Goal: Transaction & Acquisition: Purchase product/service

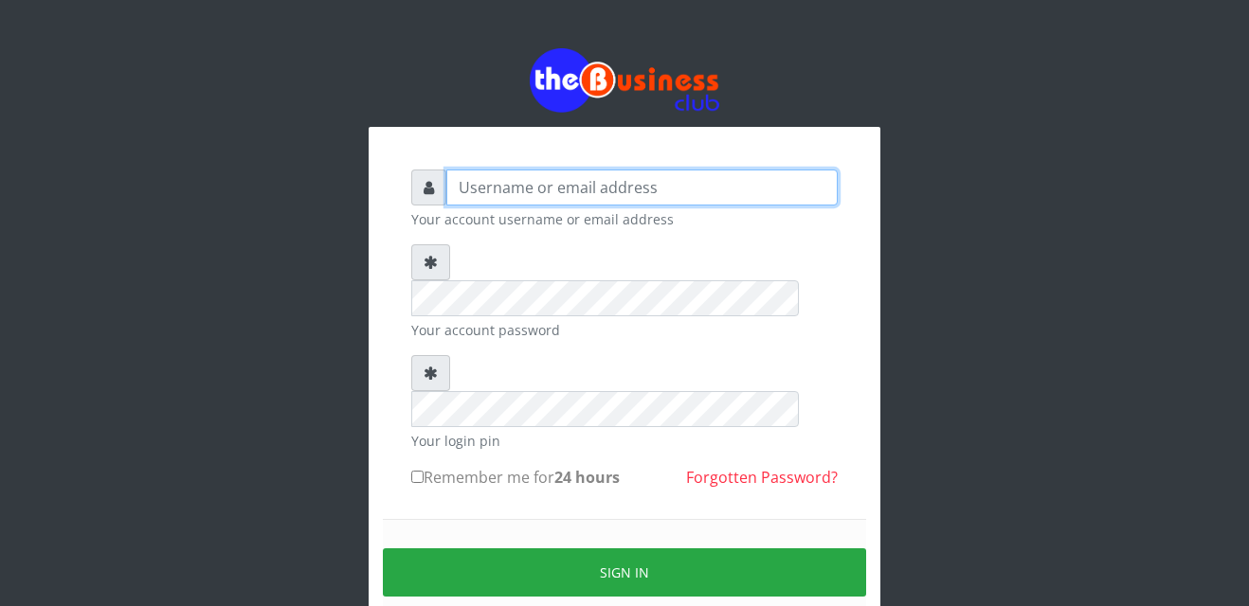
type input "Gilead"
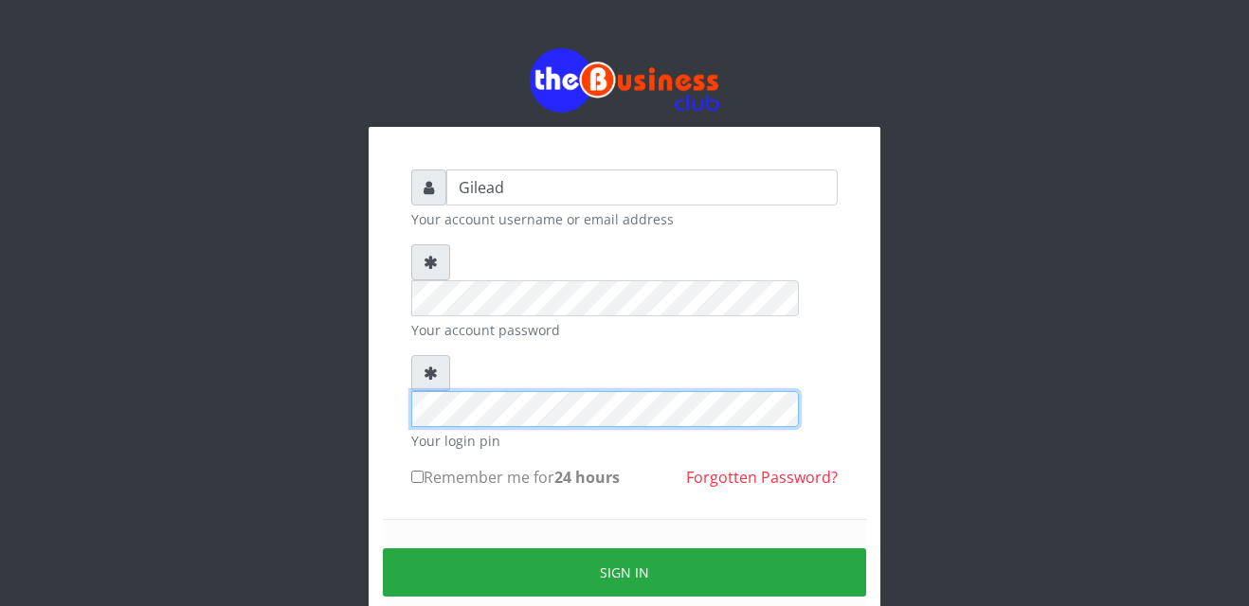
click at [394, 311] on div "Gilead Your account username or email address Your account password Your login …" at bounding box center [625, 416] width 512 height 578
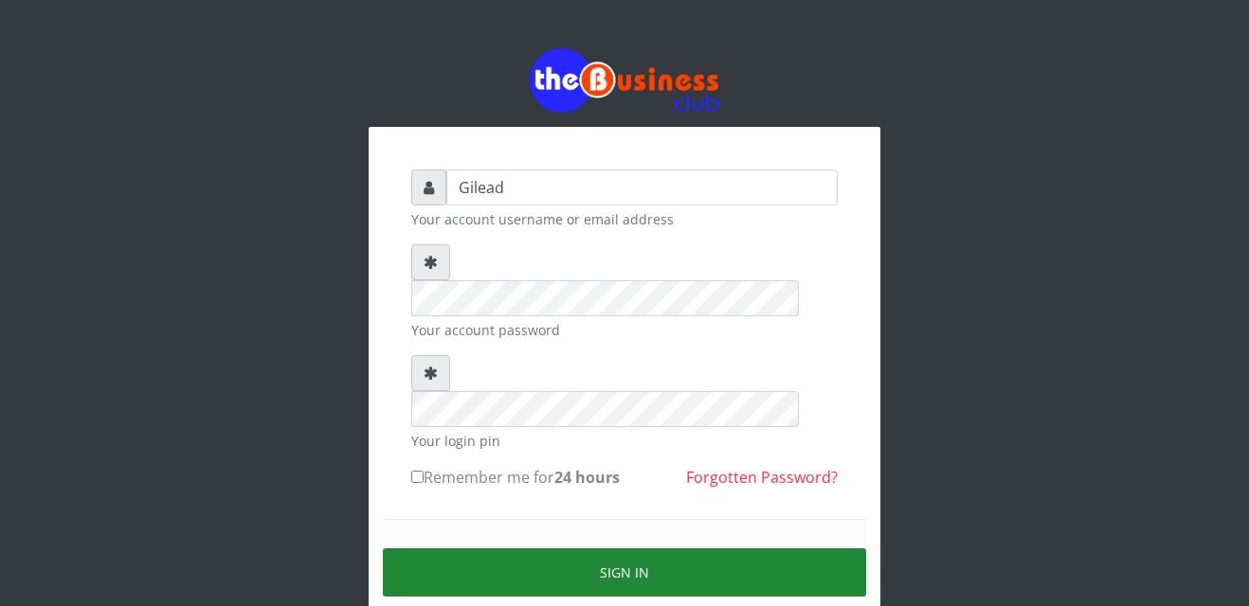
click at [633, 549] on button "Sign in" at bounding box center [624, 573] width 483 height 48
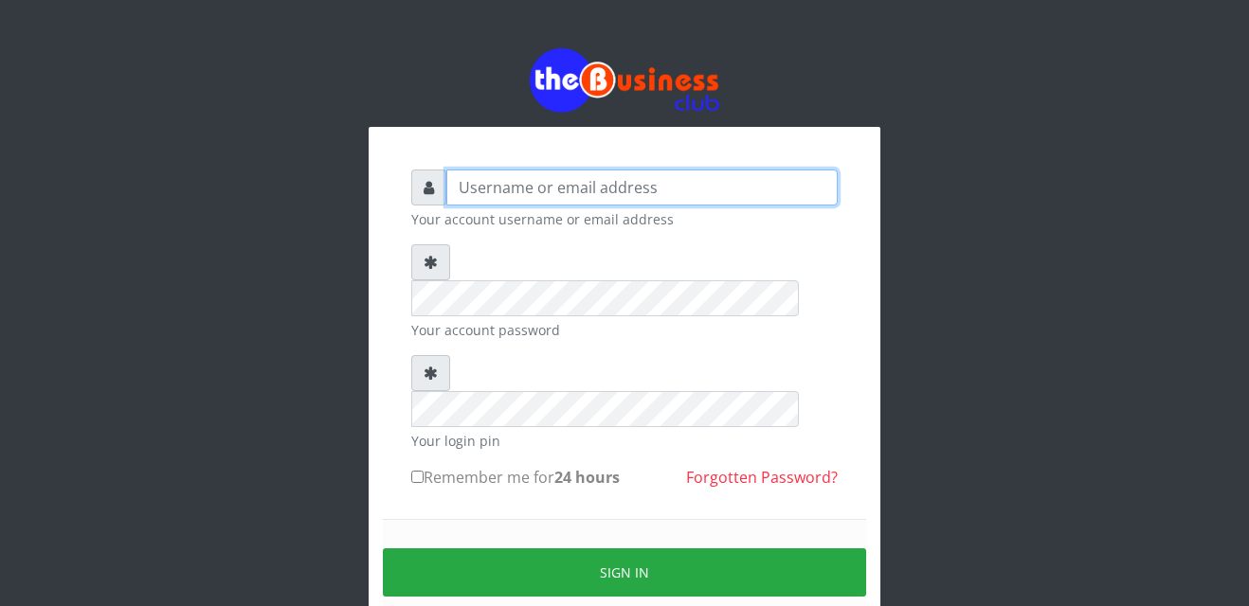
type input "Gilead"
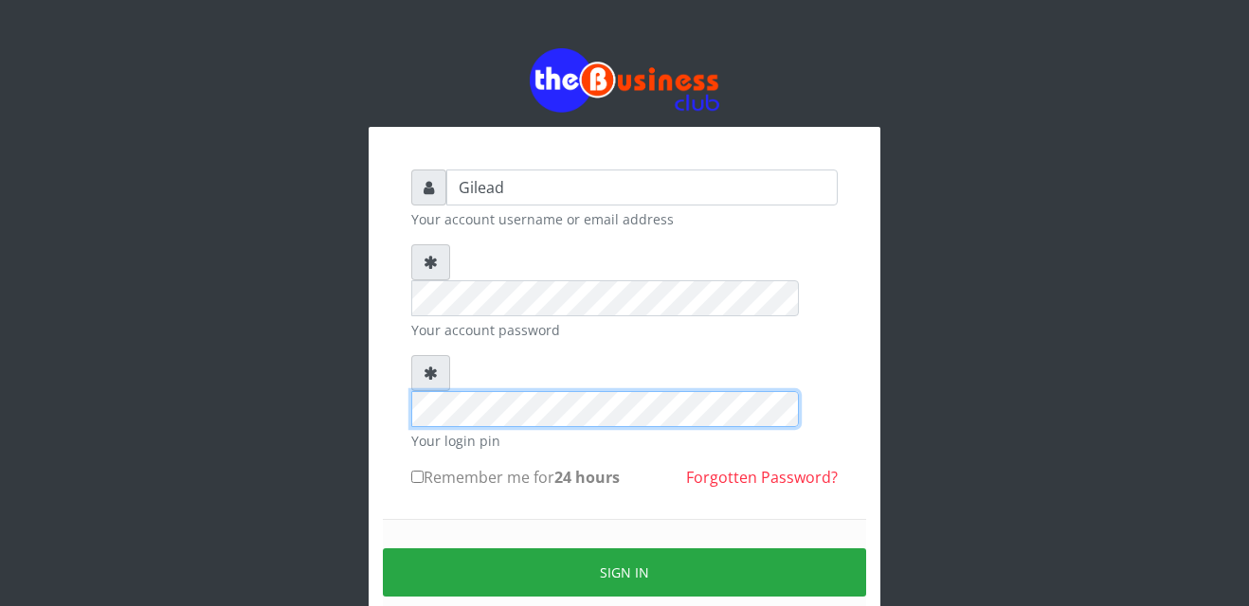
click at [394, 289] on div "Gilead Your account username or email address Your account password Your login …" at bounding box center [625, 416] width 512 height 578
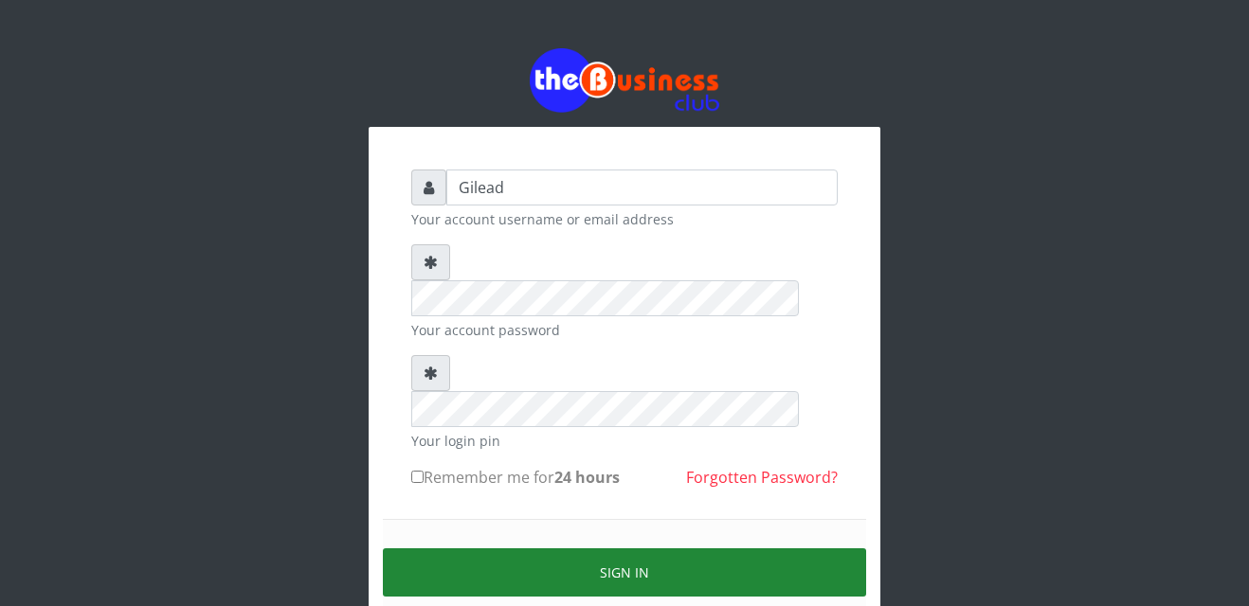
click at [603, 549] on button "Sign in" at bounding box center [624, 573] width 483 height 48
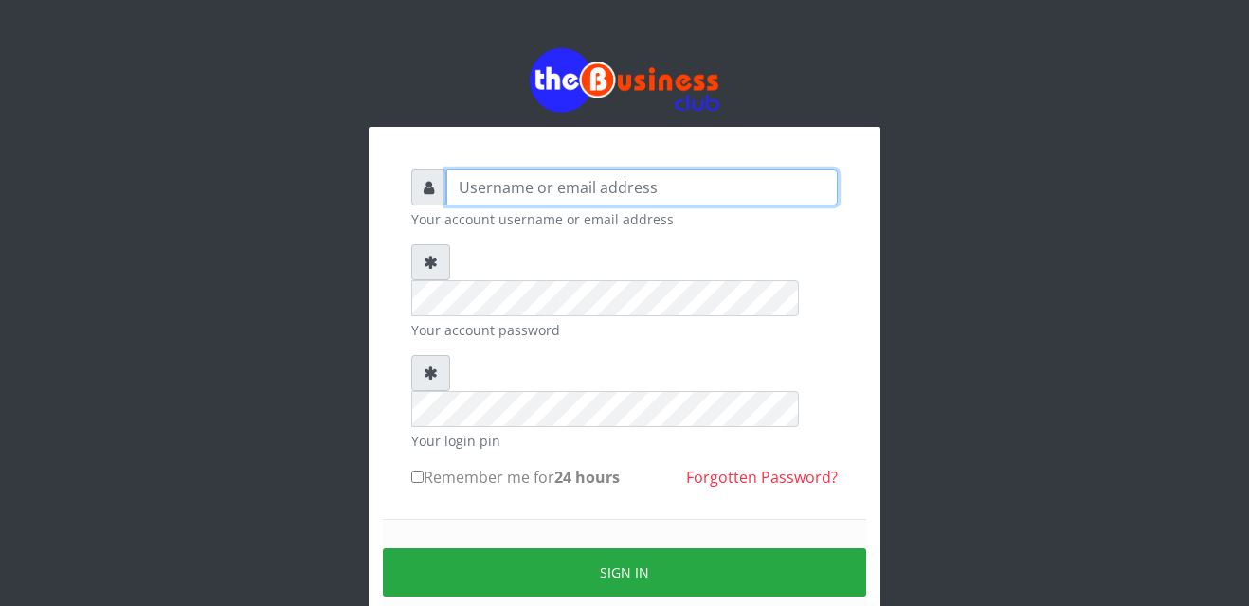
type input "Gilead"
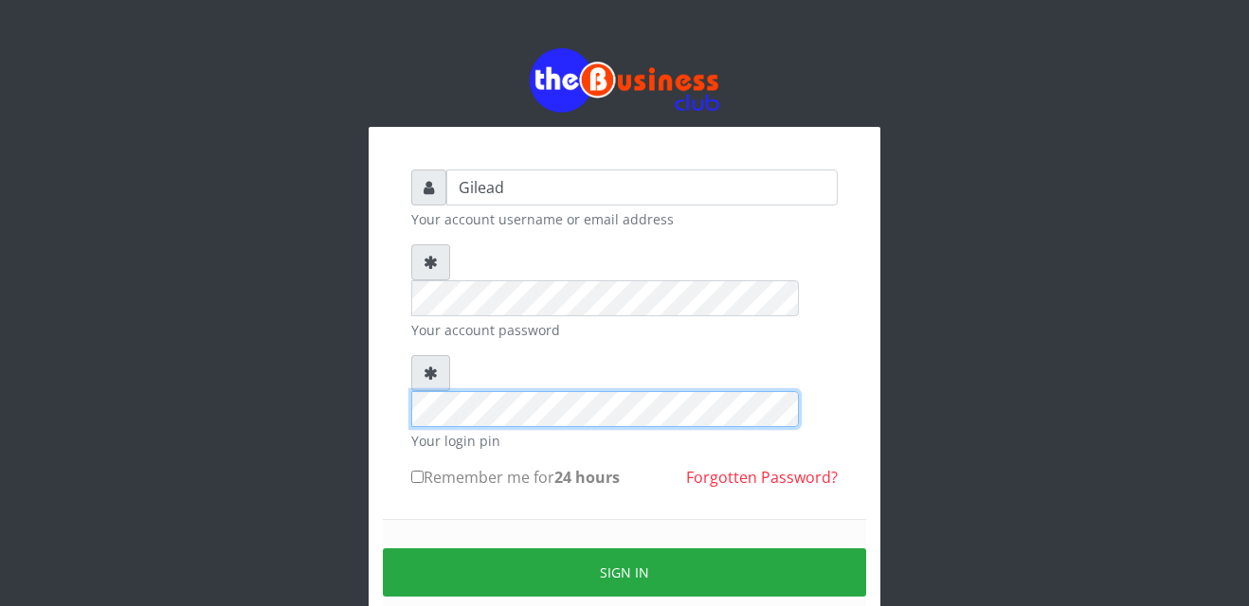
click at [356, 343] on div "Gilead Your account username or email address Your account password Your login …" at bounding box center [624, 376] width 1080 height 753
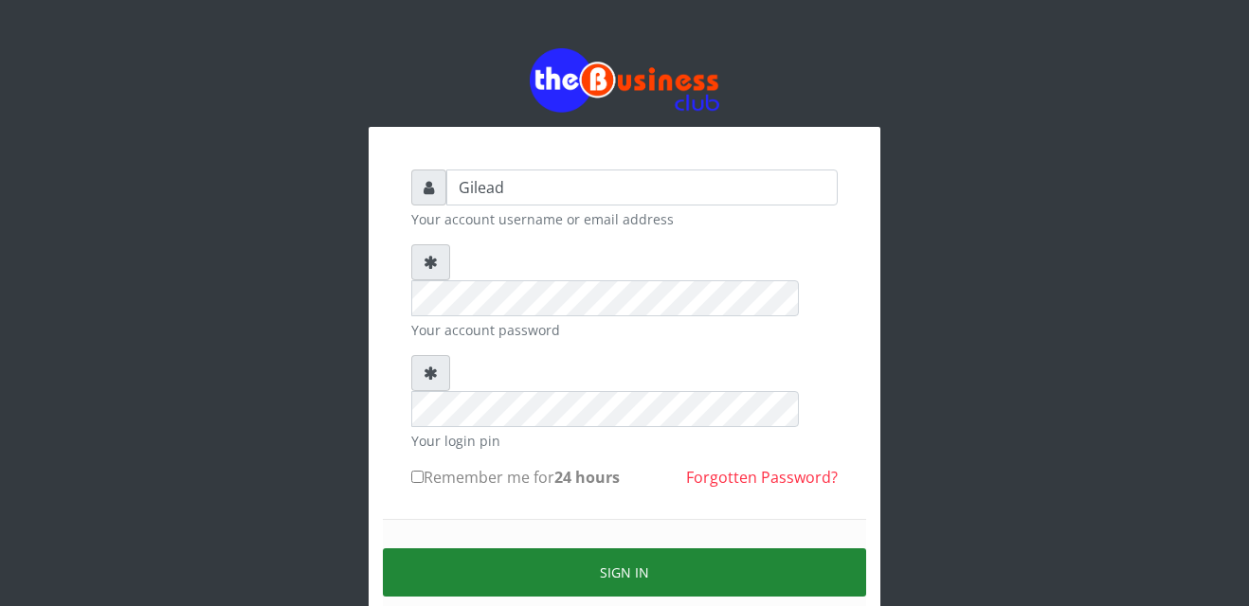
click at [587, 549] on button "Sign in" at bounding box center [624, 573] width 483 height 48
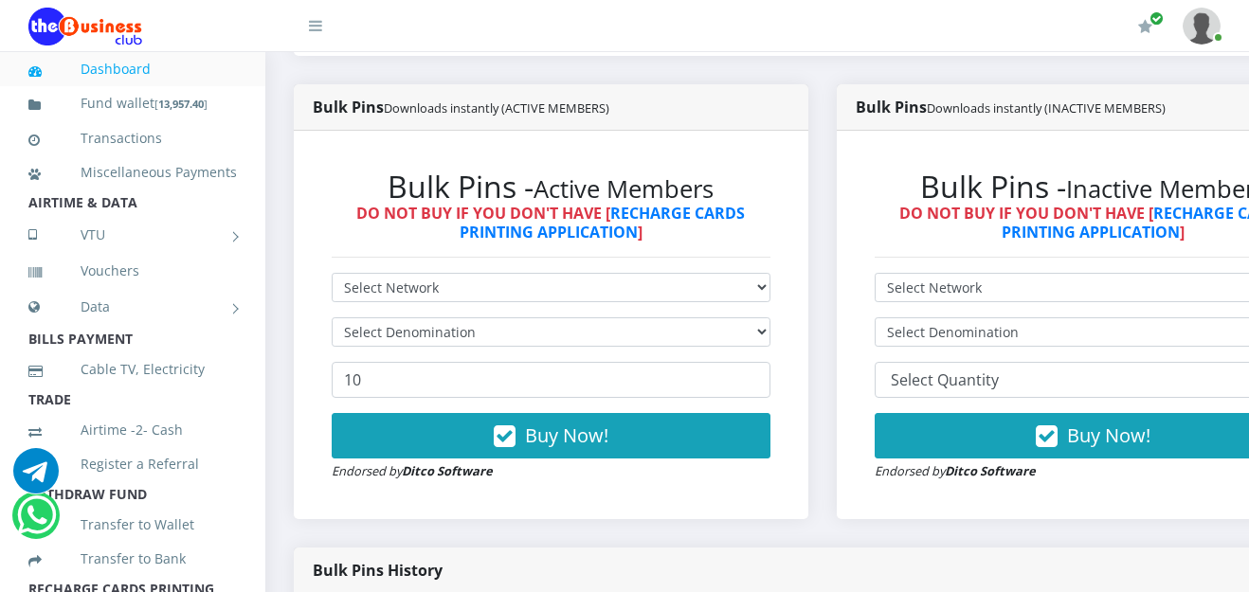
scroll to position [531, 0]
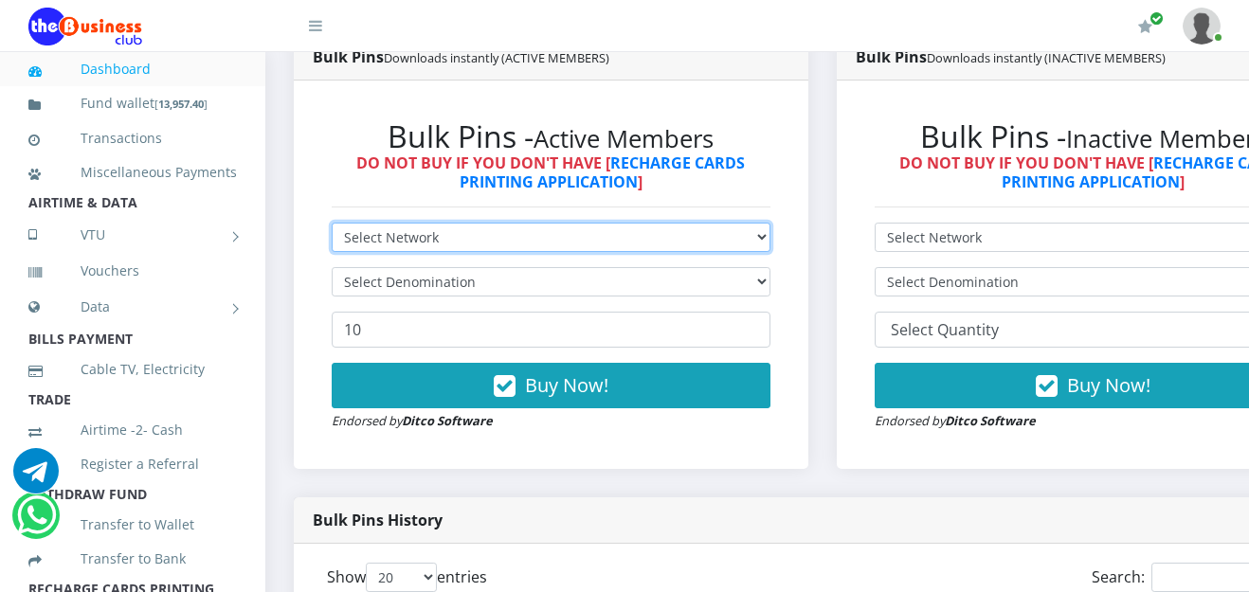
click at [770, 237] on select "Select Network MTN Globacom 9Mobile Airtel" at bounding box center [551, 237] width 439 height 29
select select "Airtel"
click at [332, 225] on select "Select Network MTN Globacom 9Mobile Airtel" at bounding box center [551, 237] width 439 height 29
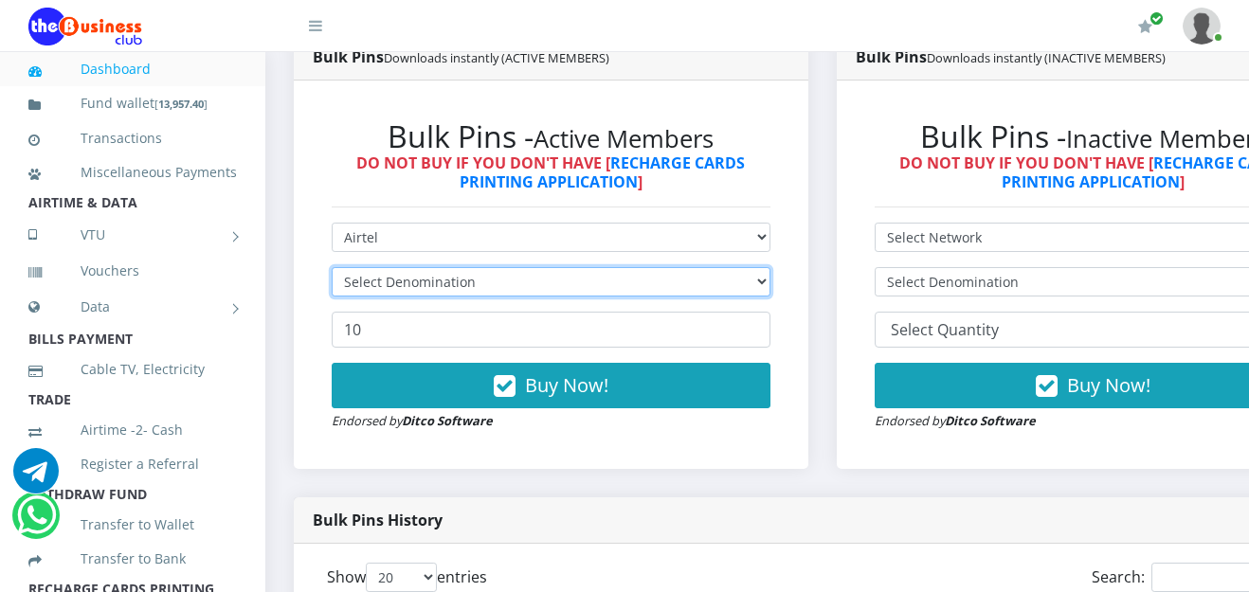
click at [770, 283] on select "Select Denomination" at bounding box center [551, 281] width 439 height 29
click at [770, 283] on select "Select Denomination Airtel NGN100 - ₦96.38 Airtel NGN200 - ₦192.76 Airtel NGN50…" at bounding box center [551, 281] width 439 height 29
select select "192.76-200"
click at [332, 270] on select "Select Denomination Airtel NGN100 - ₦96.38 Airtel NGN200 - ₦192.76 Airtel NGN50…" at bounding box center [551, 281] width 439 height 29
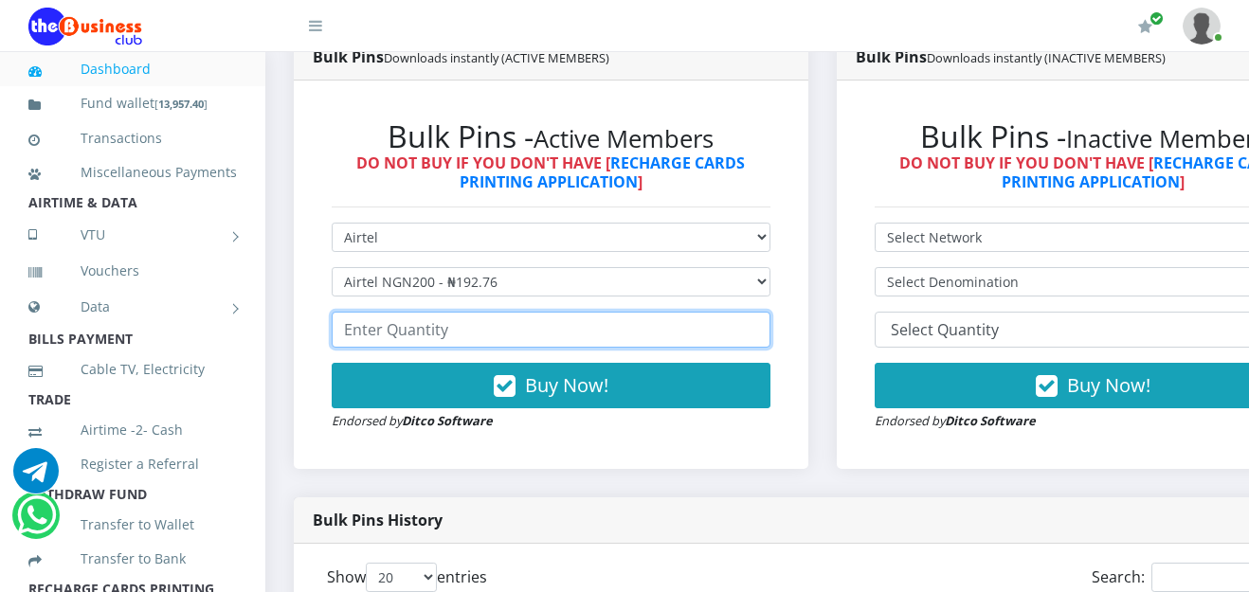
click at [610, 347] on input "number" at bounding box center [551, 330] width 439 height 36
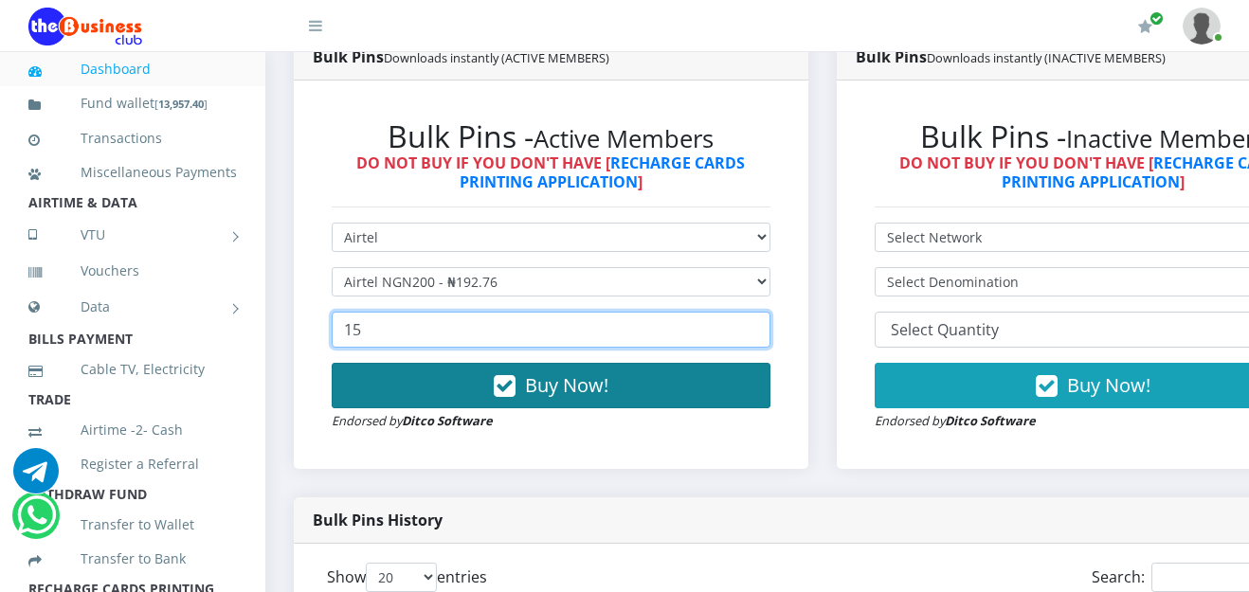
type input "15"
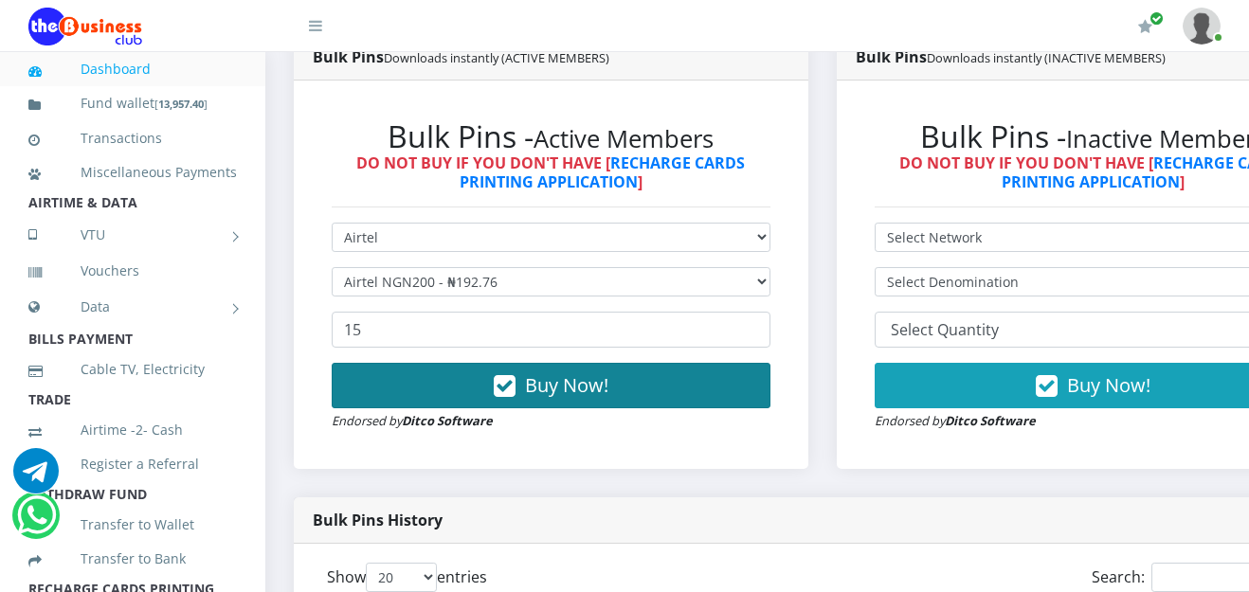
click at [623, 386] on button "Buy Now!" at bounding box center [551, 385] width 439 height 45
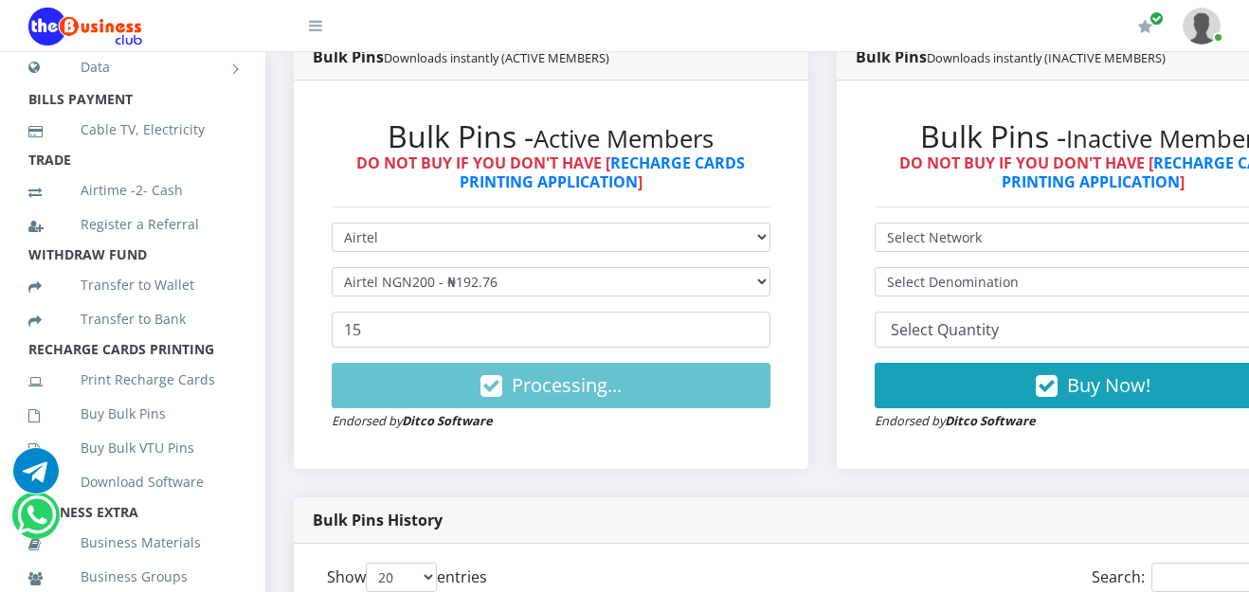
scroll to position [244, 0]
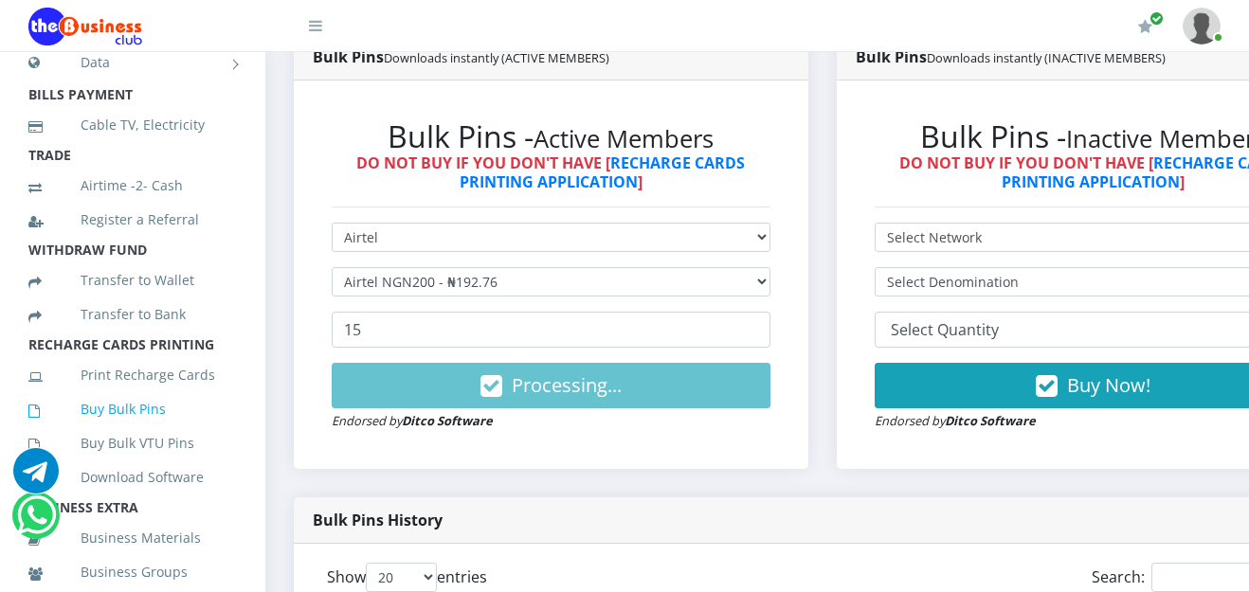
click at [137, 428] on link "Buy Bulk Pins" at bounding box center [132, 409] width 208 height 44
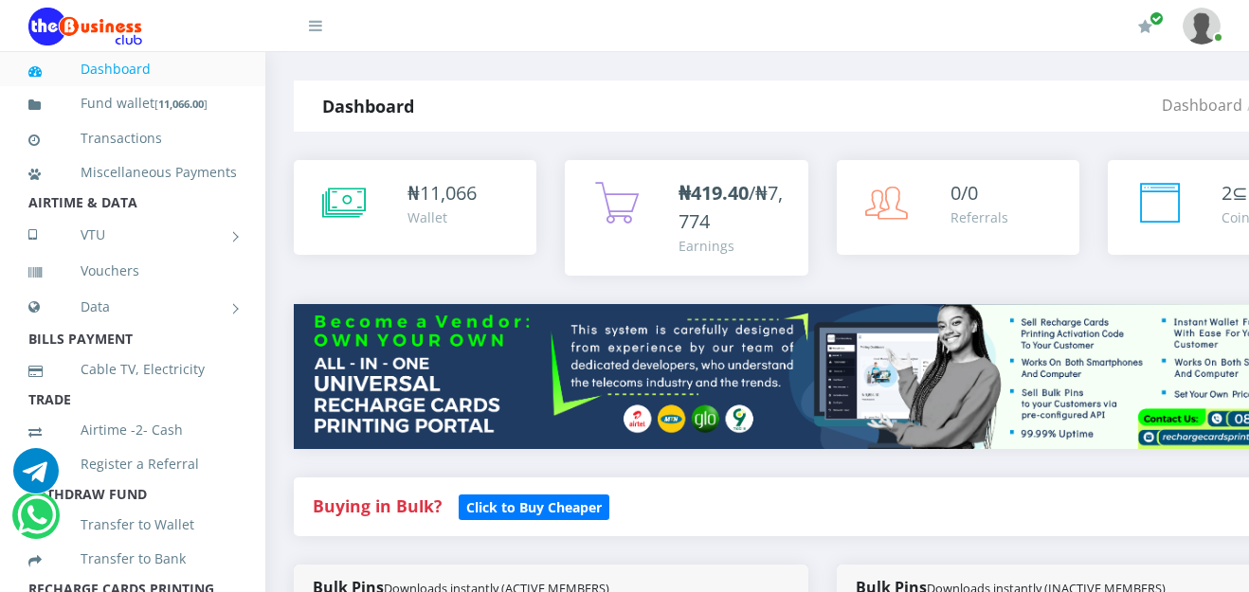
scroll to position [442, 0]
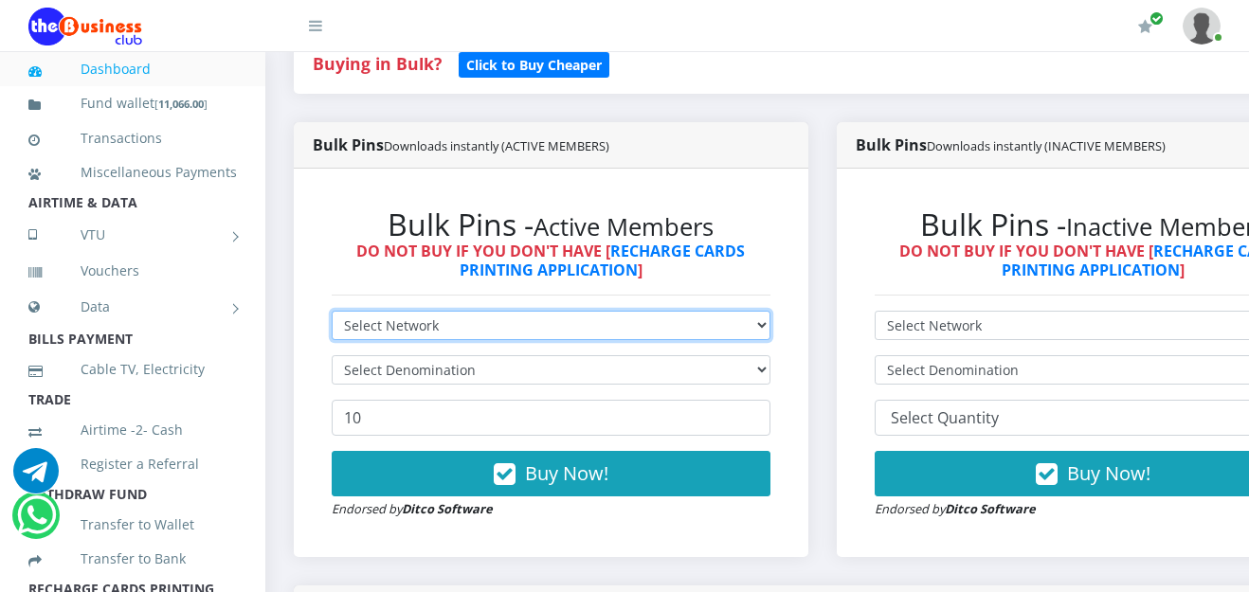
click at [770, 333] on select "Select Network MTN Globacom 9Mobile Airtel" at bounding box center [551, 325] width 439 height 29
select select "Airtel"
click at [332, 314] on select "Select Network MTN Globacom 9Mobile Airtel" at bounding box center [551, 325] width 439 height 29
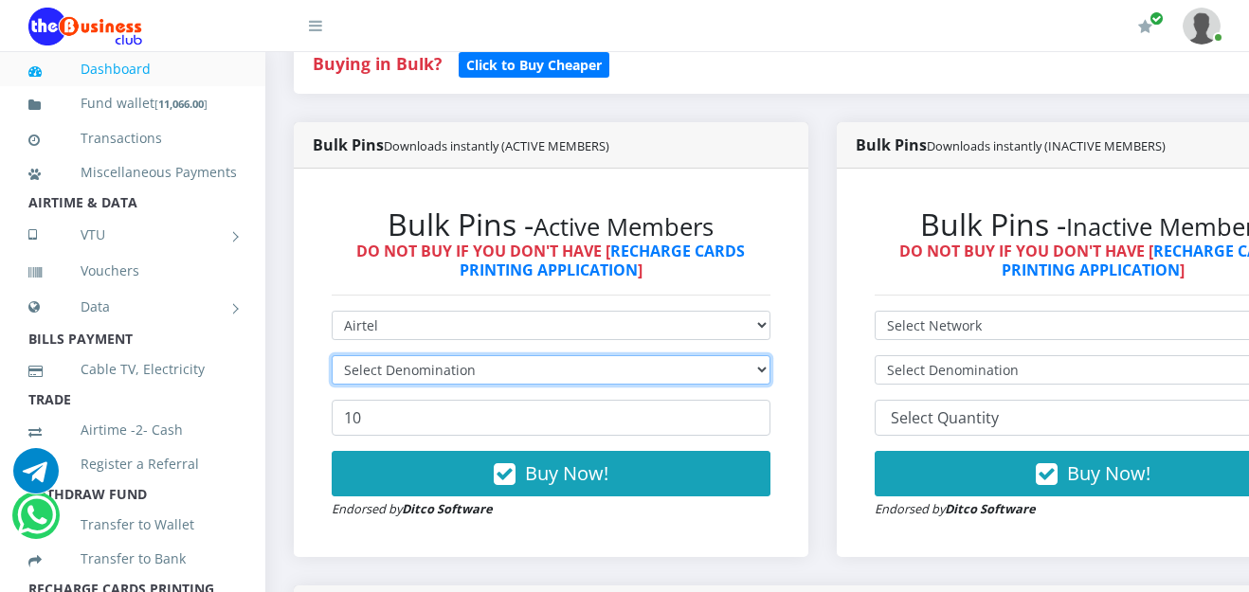
click at [770, 379] on select "Select Denomination" at bounding box center [551, 369] width 439 height 29
click at [770, 377] on select "Select Denomination" at bounding box center [551, 369] width 439 height 29
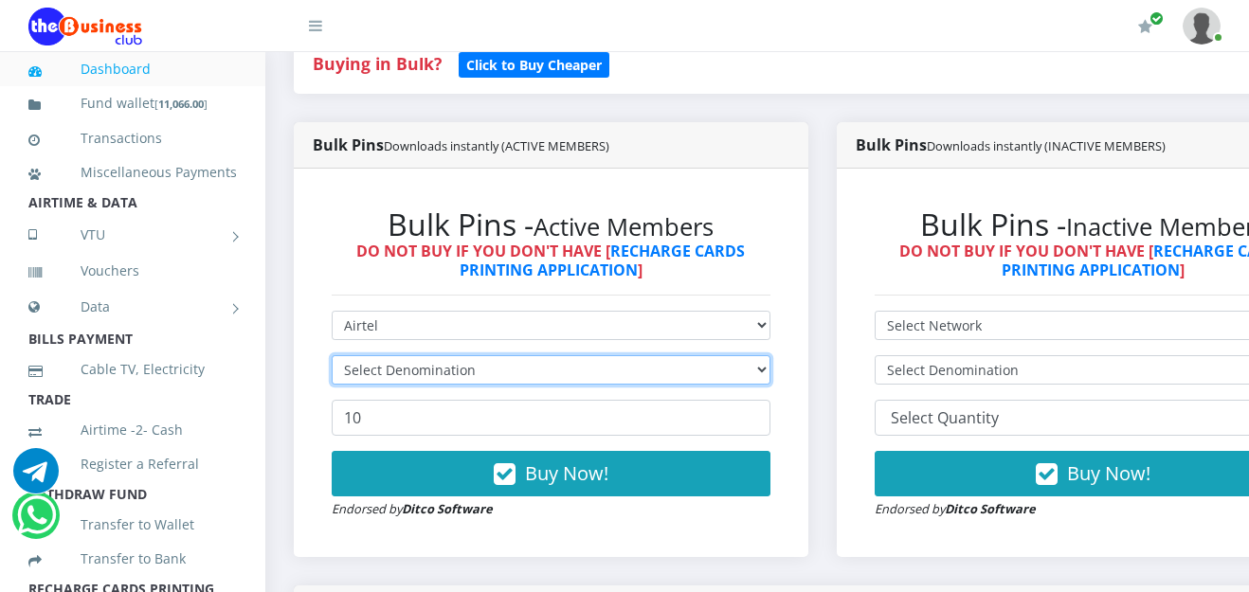
click at [770, 377] on select "Select Denomination" at bounding box center [551, 369] width 439 height 29
click at [770, 374] on select "Select Denomination" at bounding box center [551, 369] width 439 height 29
click at [770, 374] on select "Select Denomination Airtel NGN100 - ₦96.38 Airtel NGN200 - ₦192.76 Airtel NGN50…" at bounding box center [551, 369] width 439 height 29
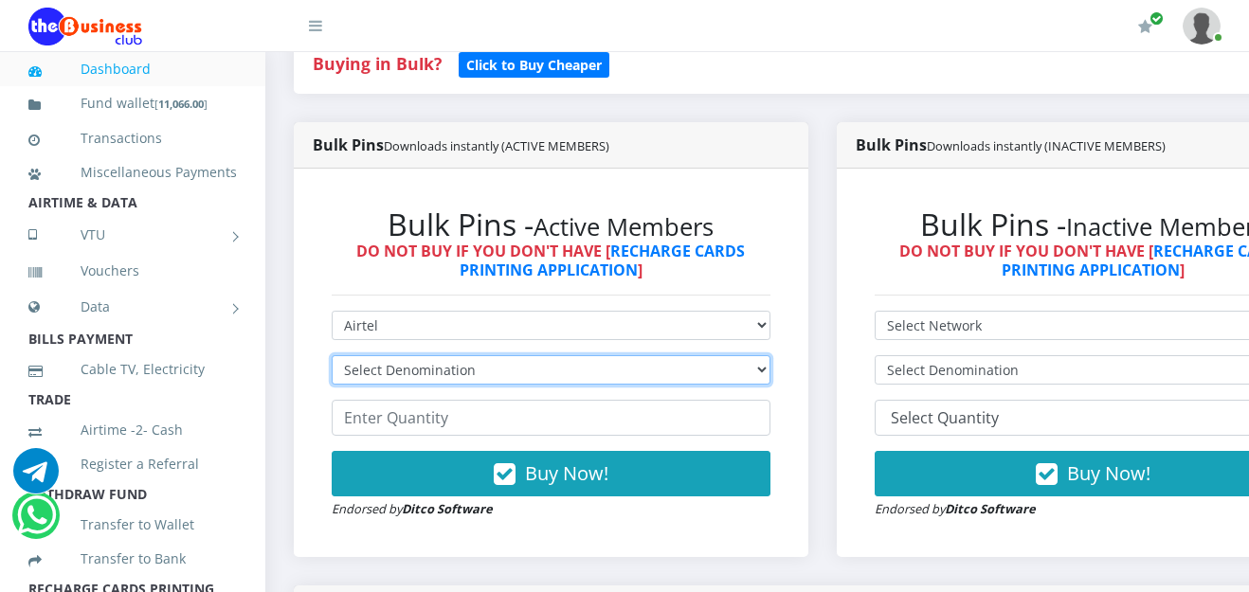
select select "192.76-200"
click at [332, 358] on select "Select Denomination Airtel NGN100 - ₦96.38 Airtel NGN200 - ₦192.76 Airtel NGN50…" at bounding box center [551, 369] width 439 height 29
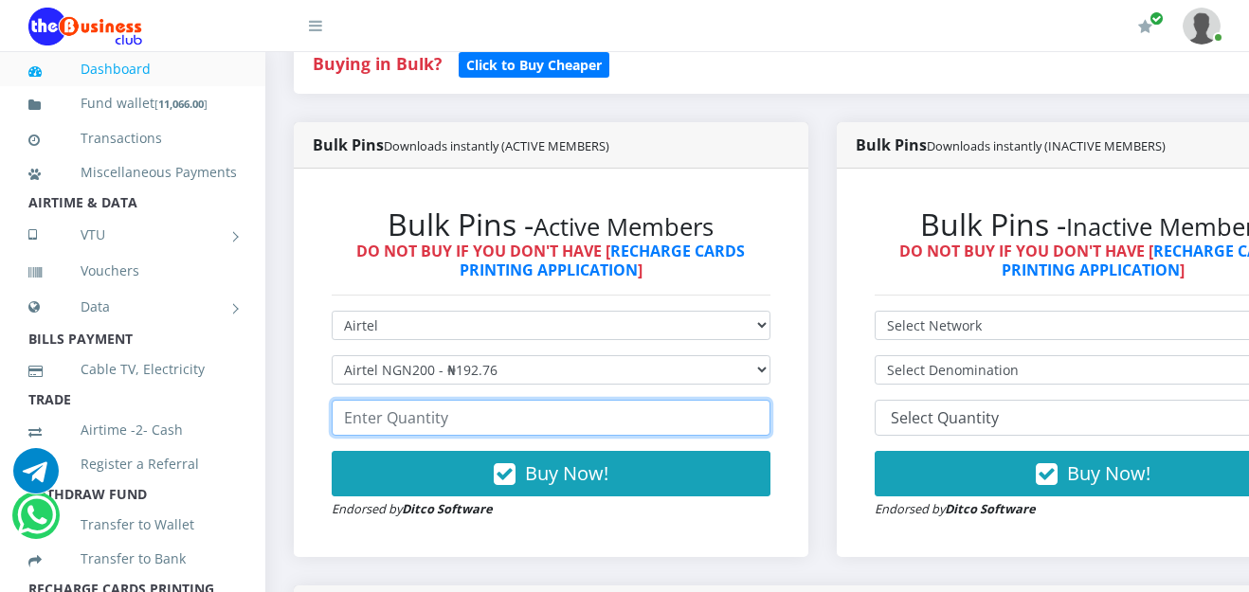
click at [566, 413] on input "number" at bounding box center [551, 418] width 439 height 36
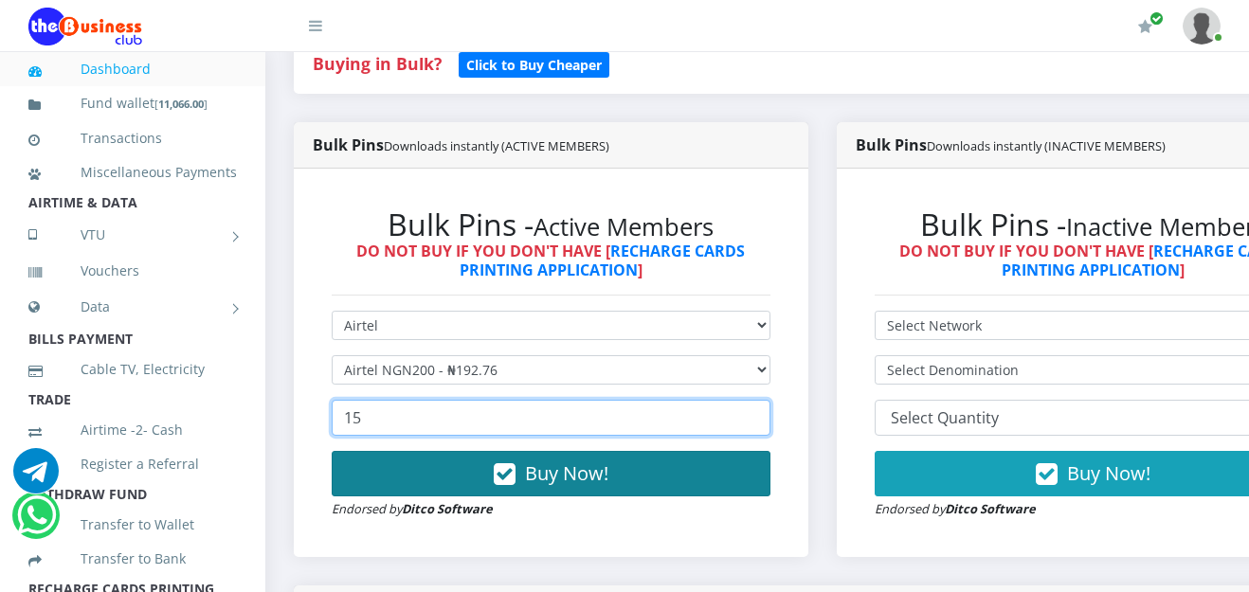
type input "15"
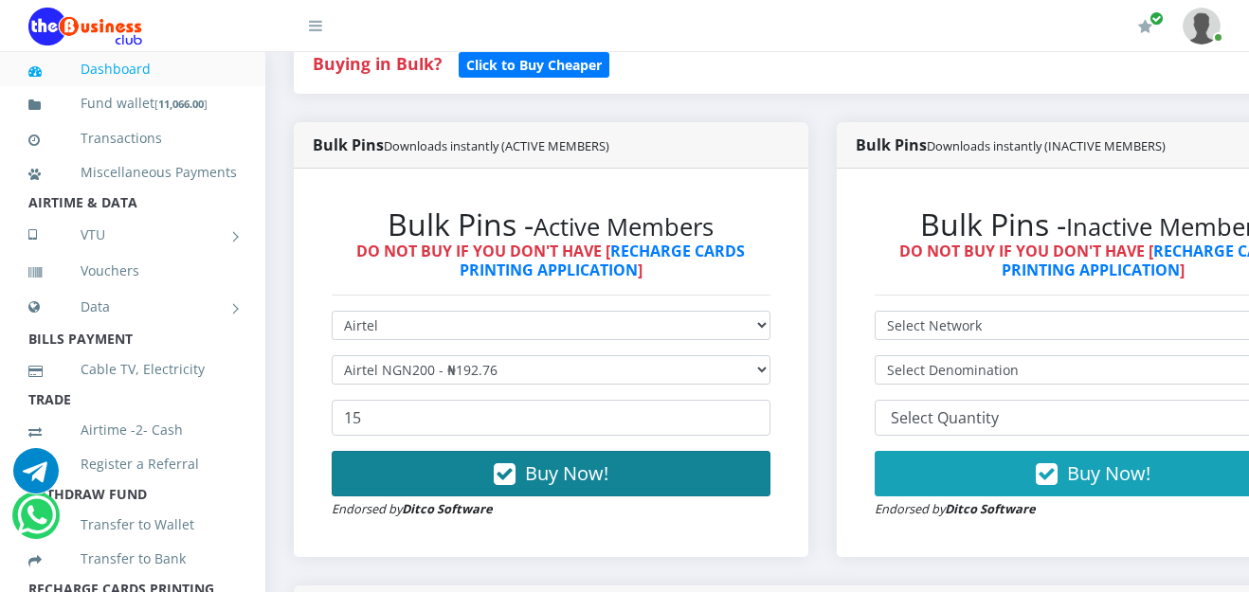
click at [601, 466] on span "Buy Now!" at bounding box center [566, 473] width 83 height 26
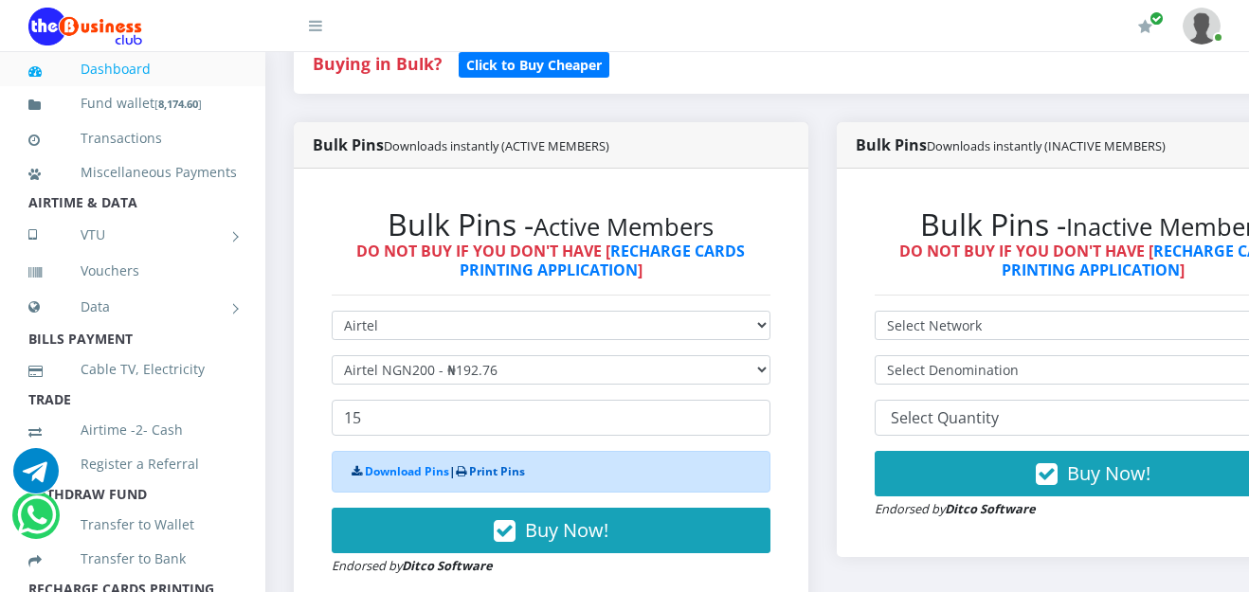
click at [491, 476] on link "Print Pins" at bounding box center [497, 471] width 56 height 16
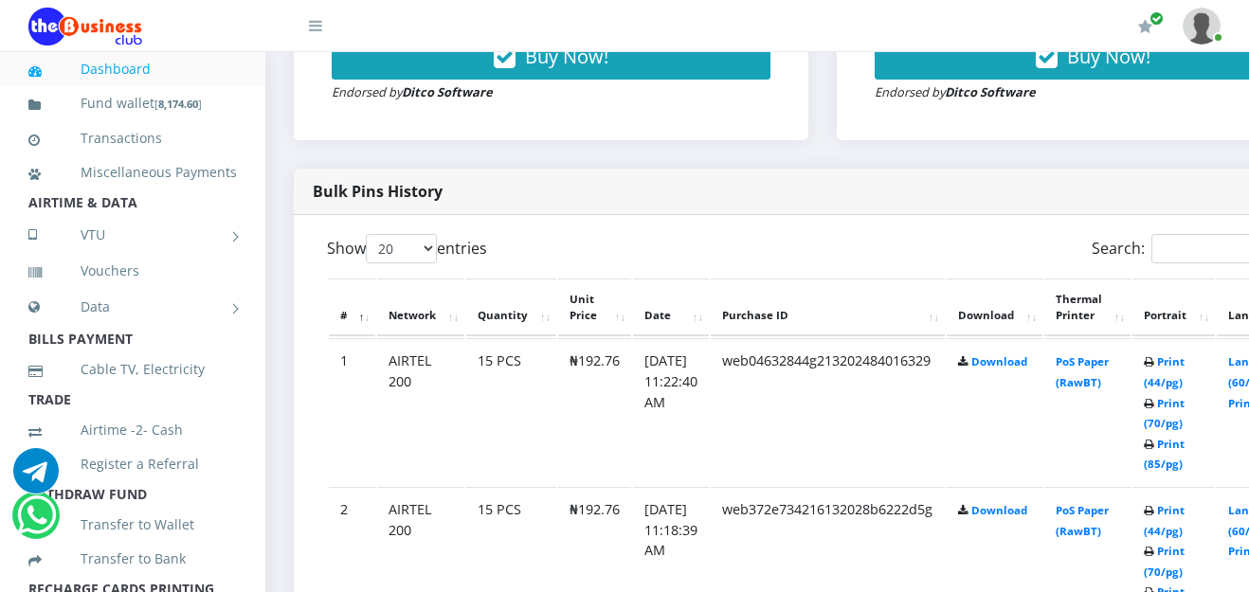
scroll to position [973, 0]
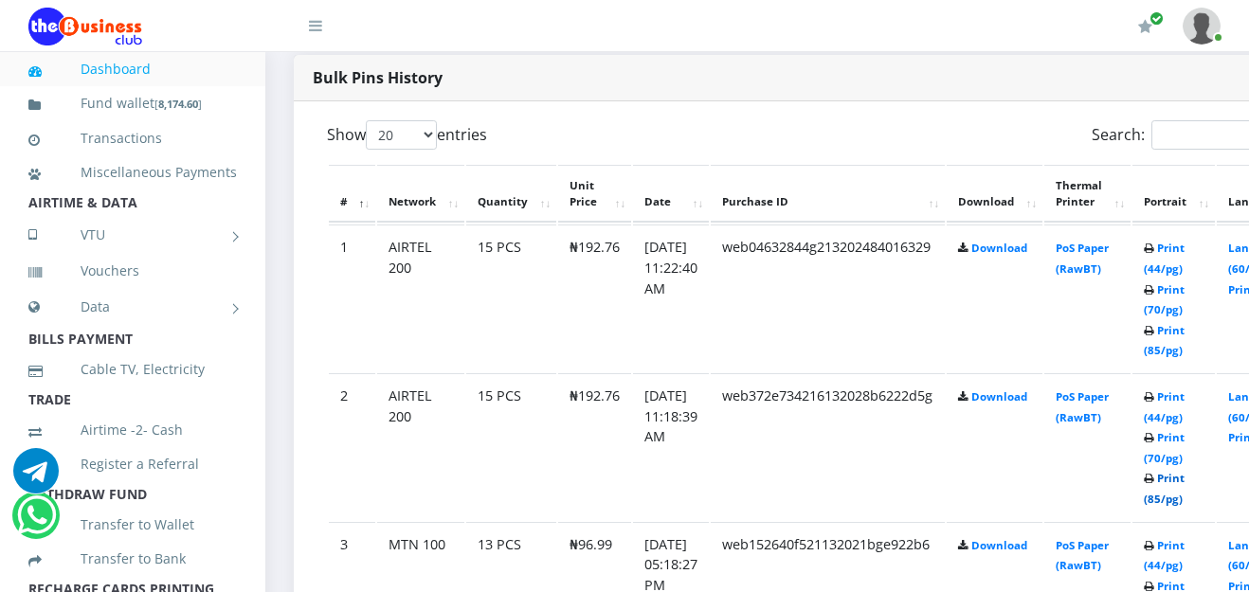
click at [1184, 478] on link "Print (85/pg)" at bounding box center [1163, 488] width 41 height 35
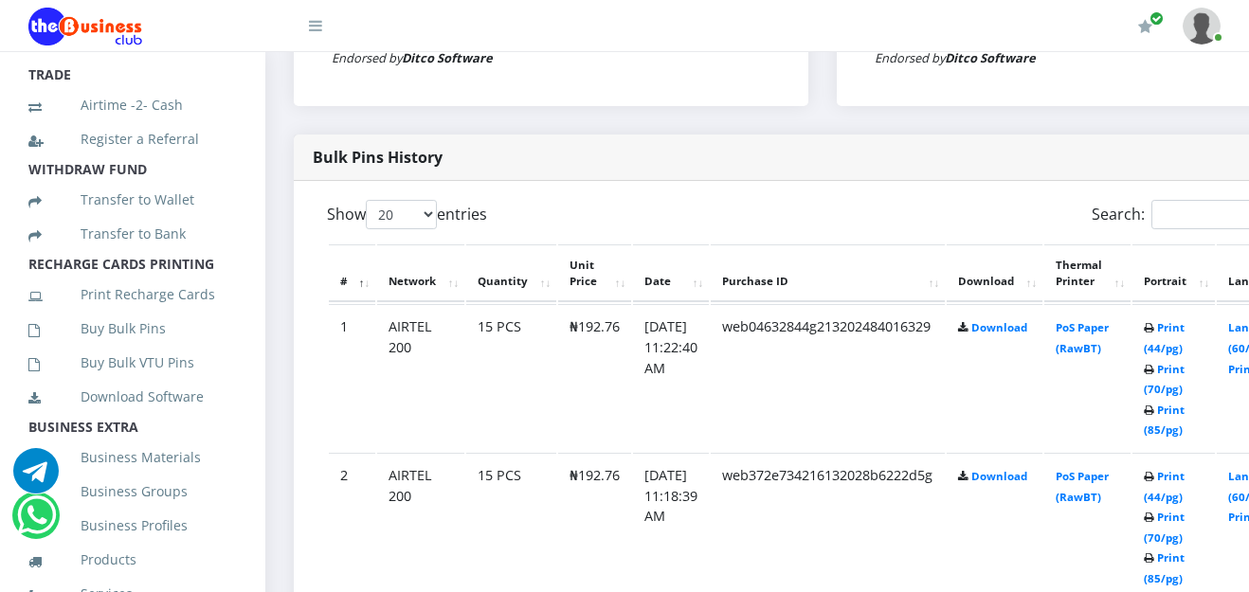
scroll to position [328, 0]
click at [150, 348] on link "Buy Bulk Pins" at bounding box center [132, 326] width 208 height 44
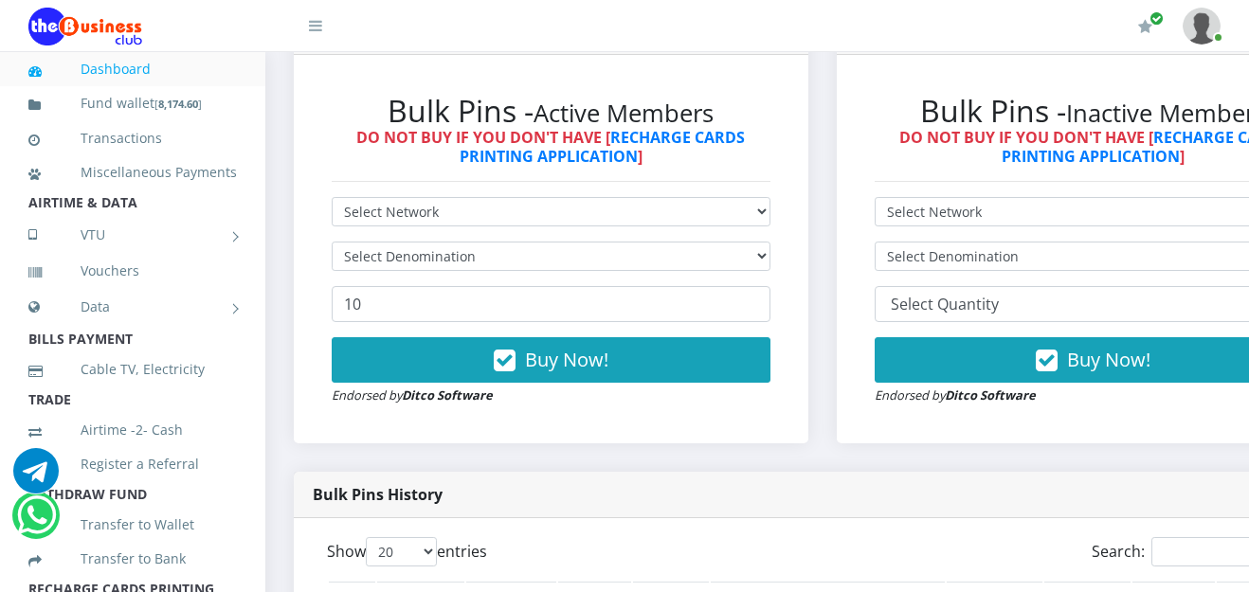
scroll to position [606, 0]
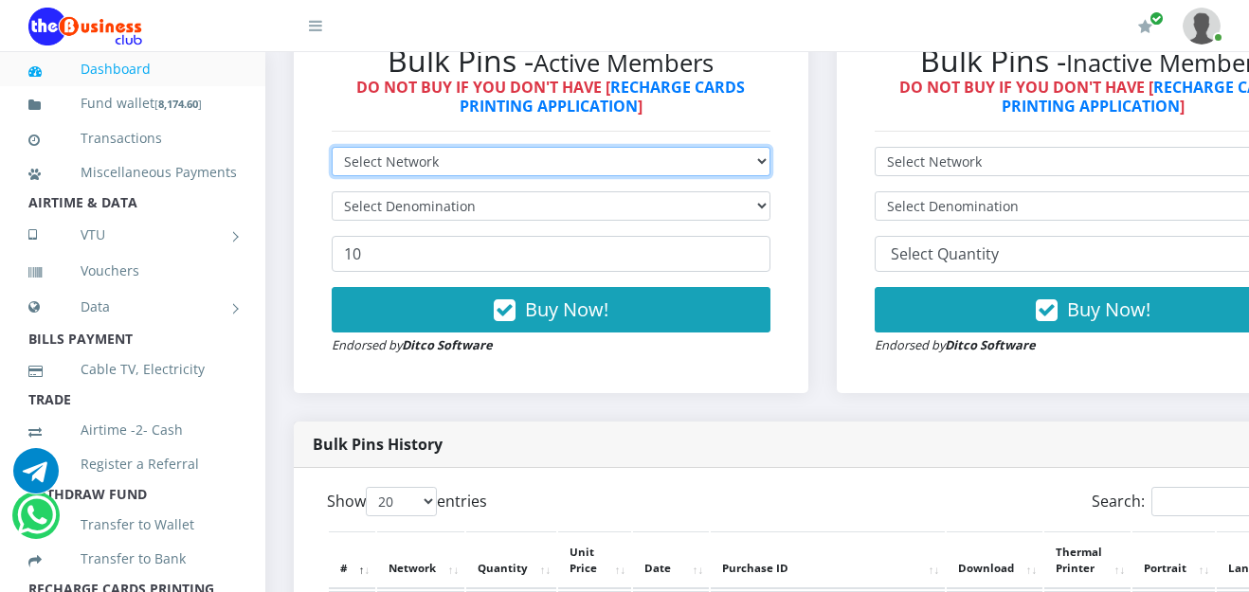
click at [770, 167] on select "Select Network MTN Globacom 9Mobile Airtel" at bounding box center [551, 161] width 439 height 29
select select "Airtel"
click at [332, 150] on select "Select Network MTN Globacom 9Mobile Airtel" at bounding box center [551, 161] width 439 height 29
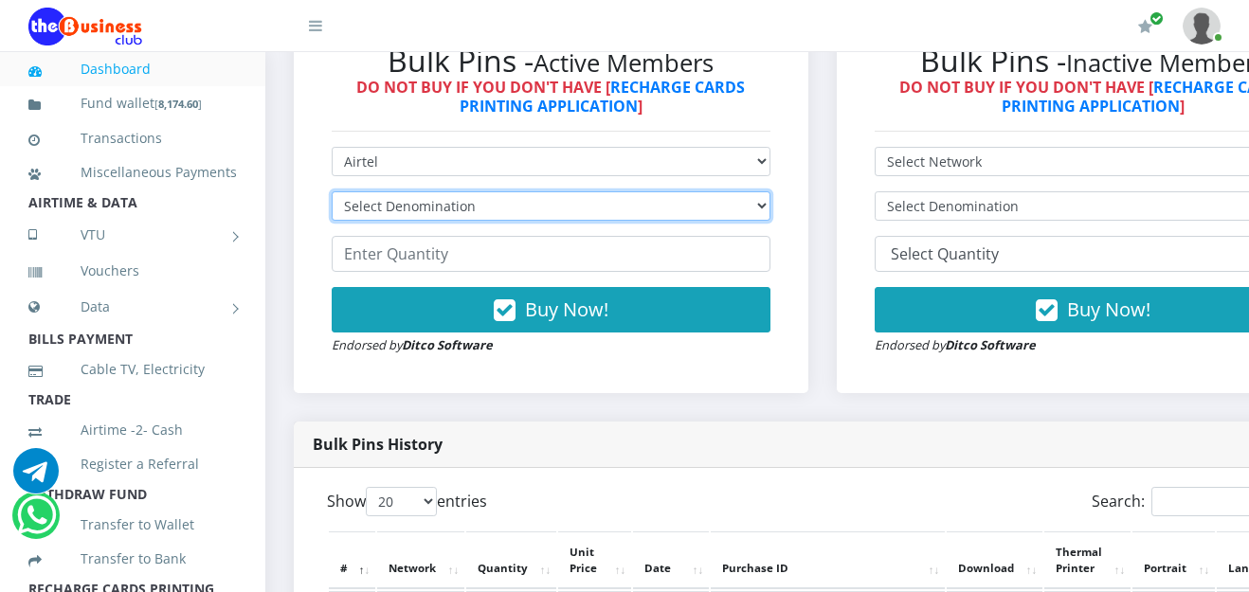
click at [770, 210] on select "Select Denomination Airtel NGN100 - ₦96.38 Airtel NGN200 - ₦192.76 Airtel NGN50…" at bounding box center [551, 205] width 439 height 29
select select "96.38-100"
click at [332, 194] on select "Select Denomination Airtel NGN100 - ₦96.38 Airtel NGN200 - ₦192.76 Airtel NGN50…" at bounding box center [551, 205] width 439 height 29
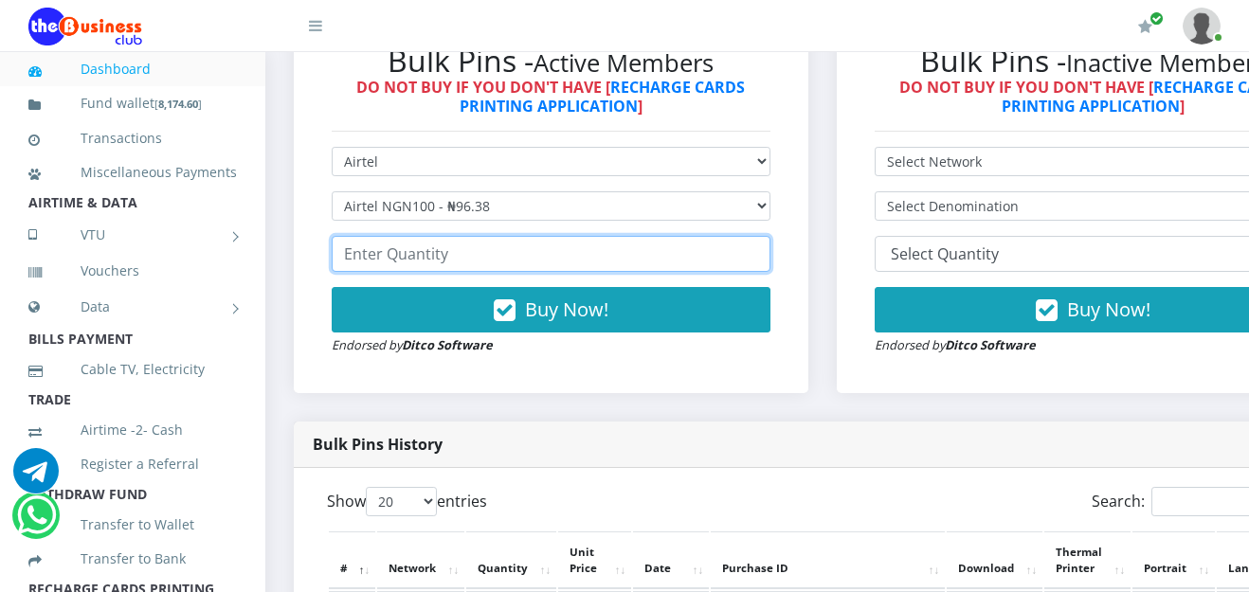
click at [493, 258] on input "number" at bounding box center [551, 254] width 439 height 36
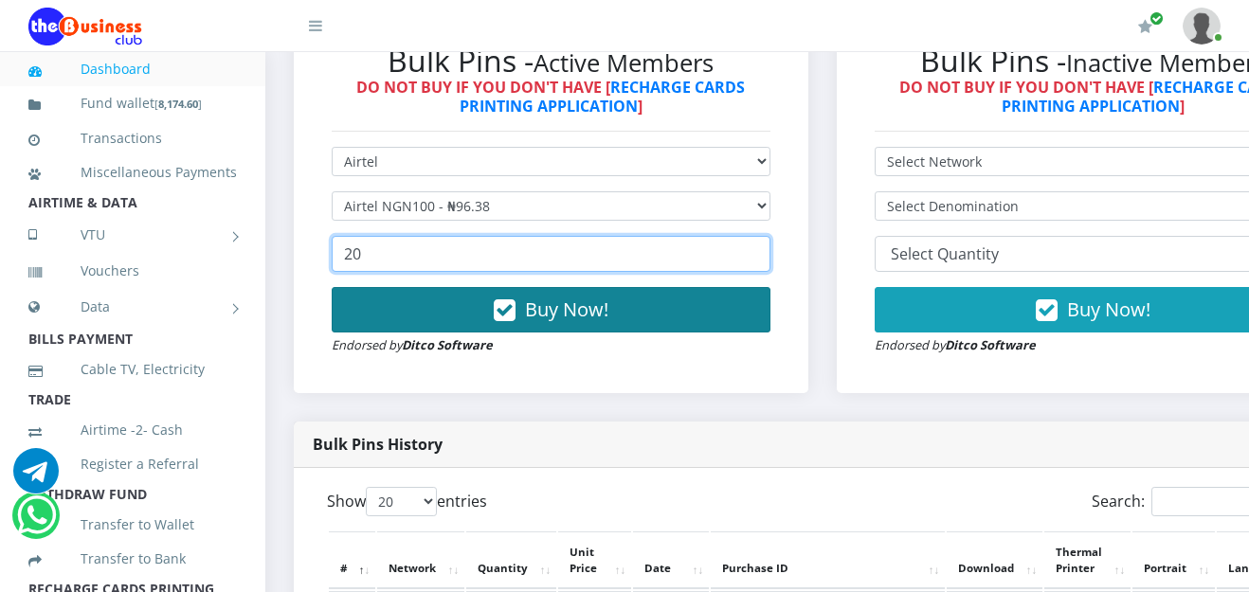
type input "20"
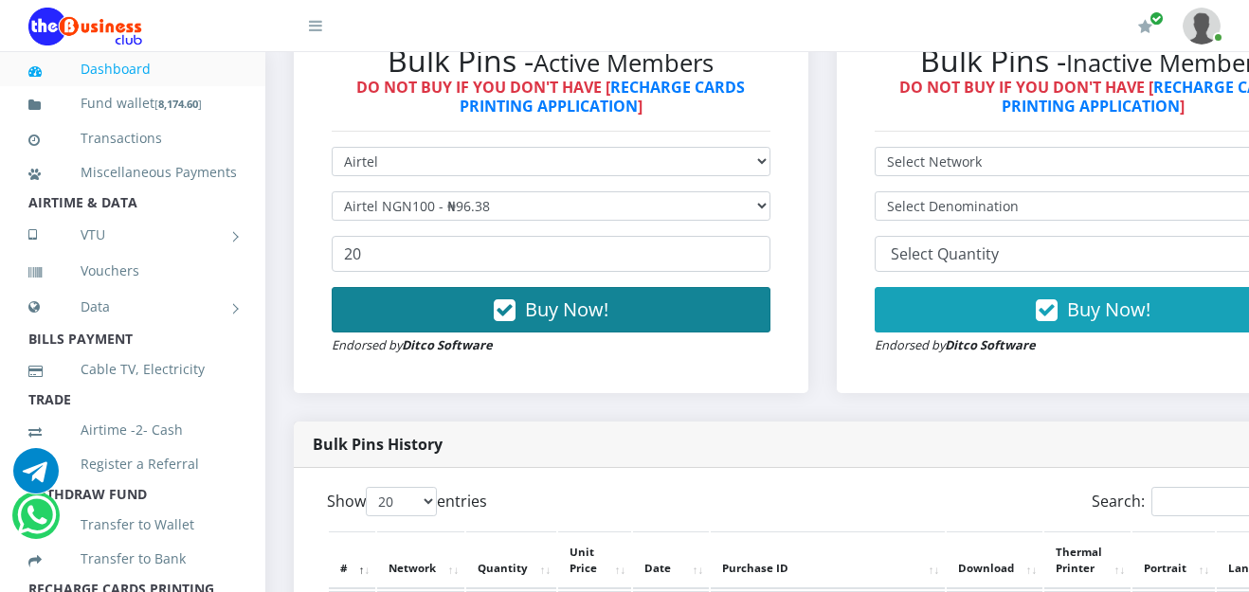
click at [588, 322] on span "Buy Now!" at bounding box center [566, 310] width 83 height 26
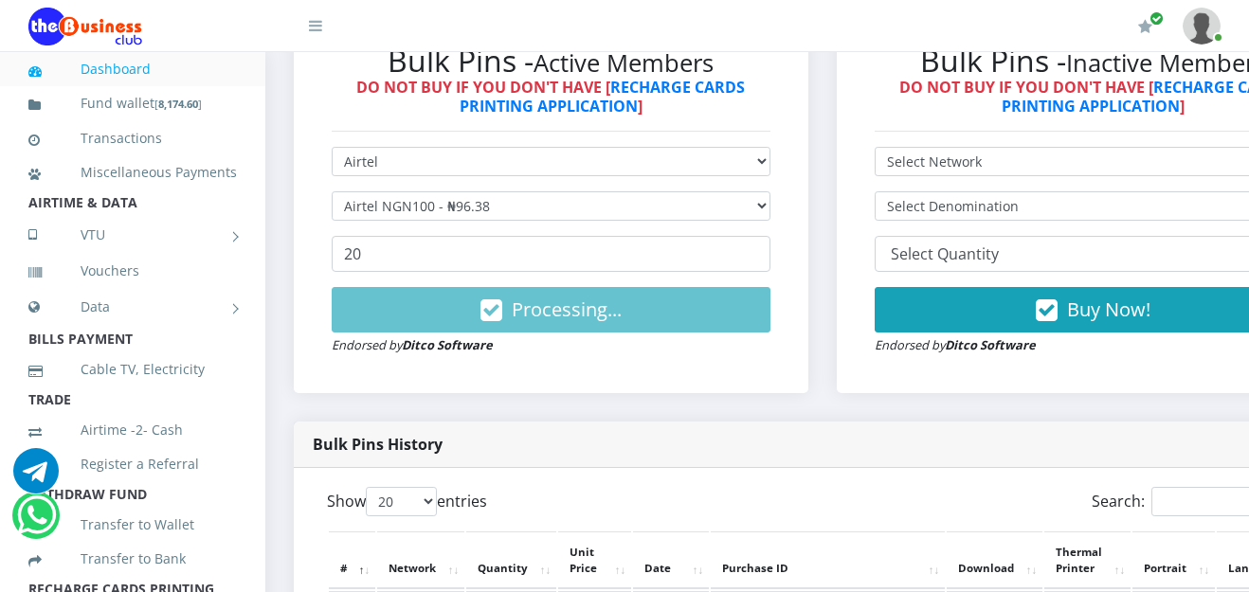
scroll to position [0, 0]
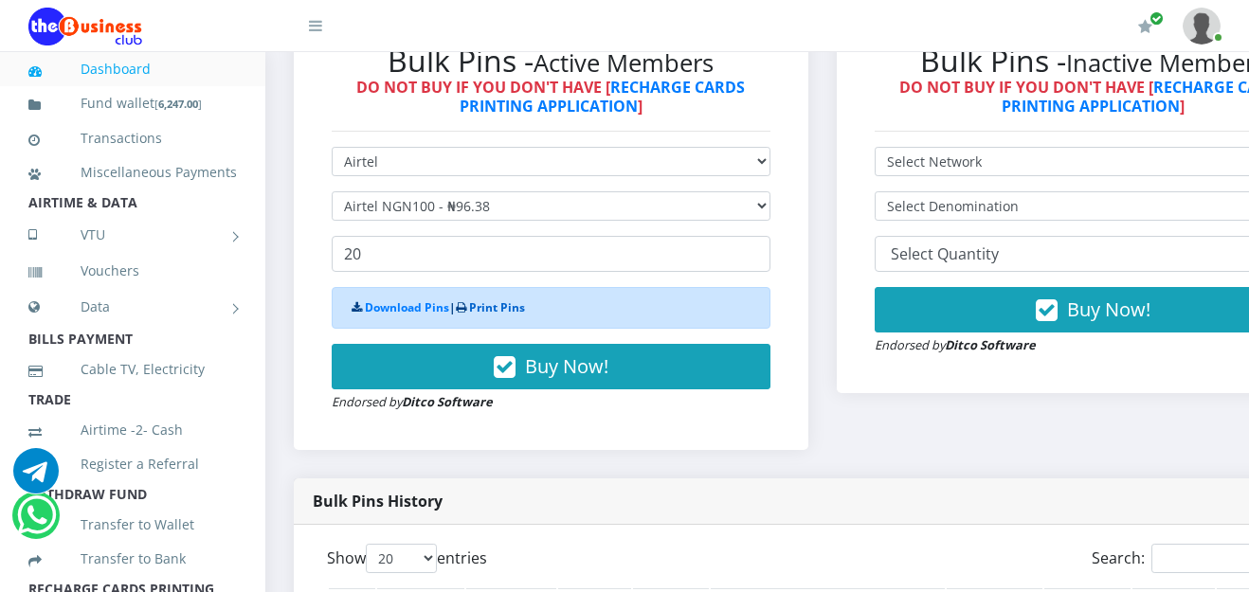
click at [515, 308] on link "Print Pins" at bounding box center [497, 307] width 56 height 16
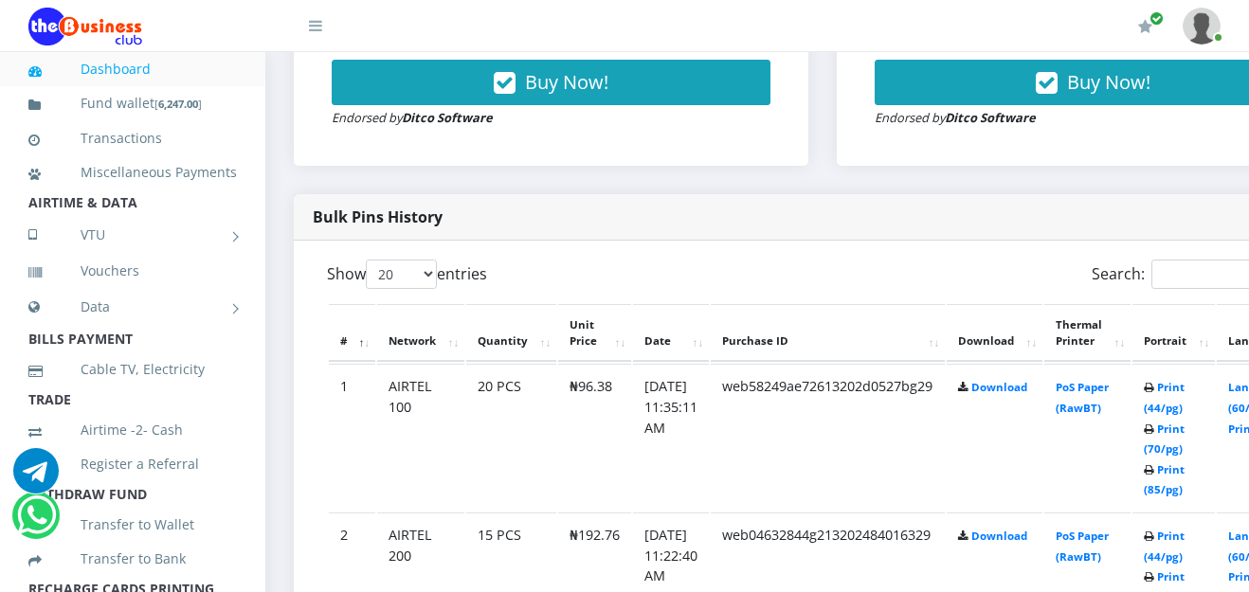
scroll to position [1049, 0]
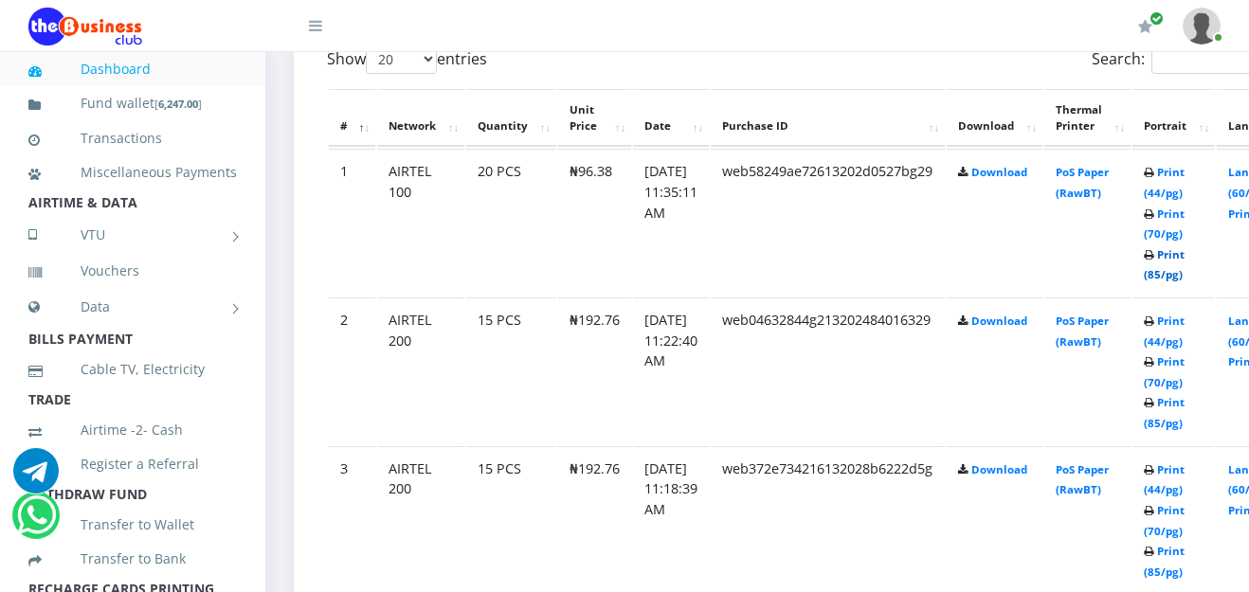
click at [1184, 257] on link "Print (85/pg)" at bounding box center [1163, 264] width 41 height 35
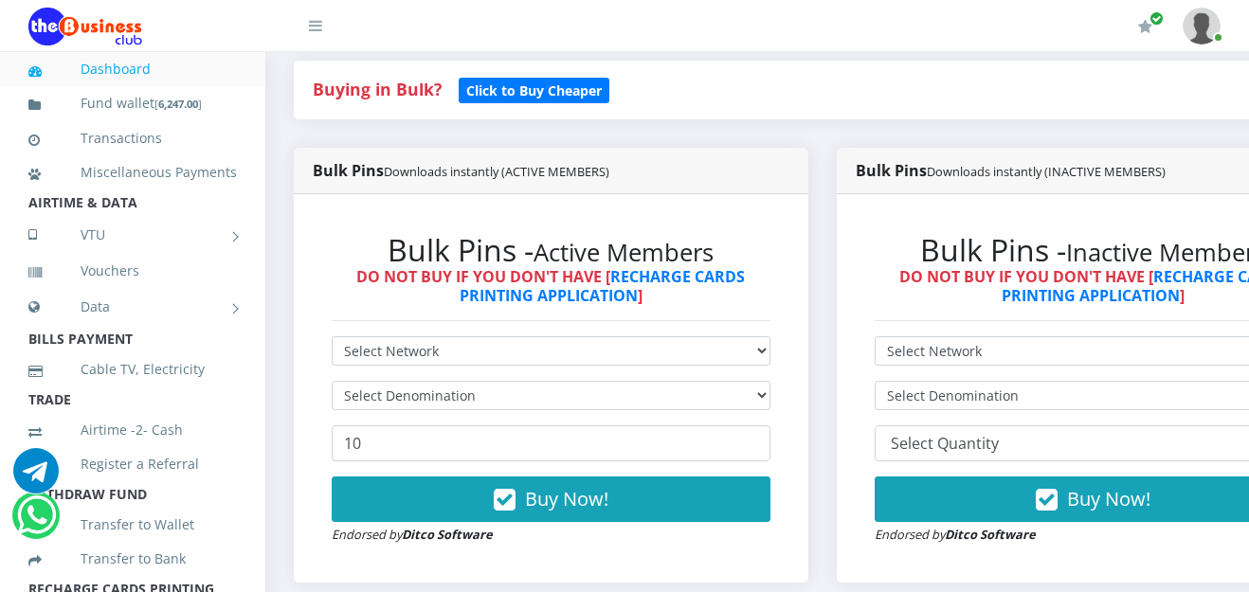
scroll to position [568, 0]
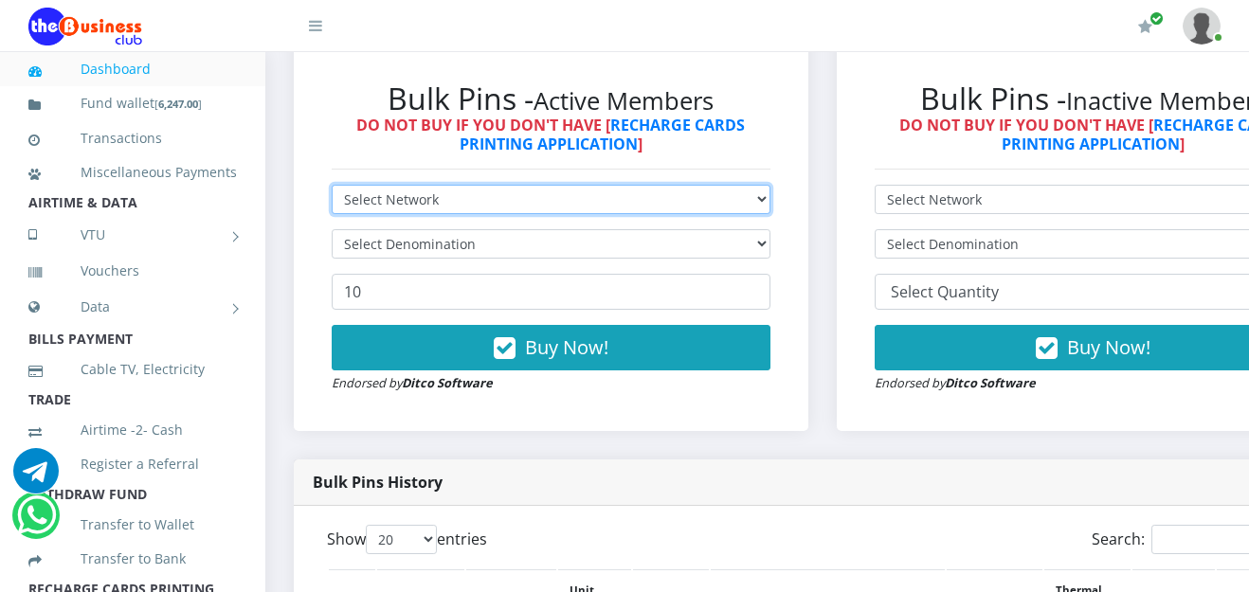
click at [770, 202] on select "Select Network MTN Globacom 9Mobile Airtel" at bounding box center [551, 199] width 439 height 29
select select "MTN"
click at [332, 188] on select "Select Network MTN Globacom 9Mobile Airtel" at bounding box center [551, 199] width 439 height 29
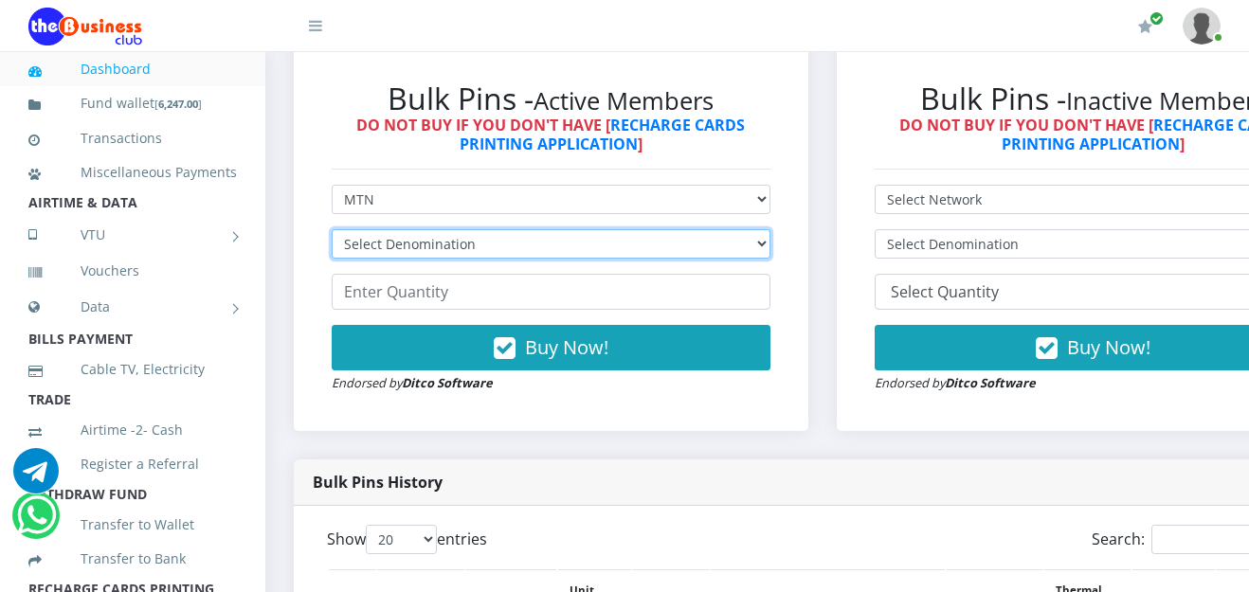
click at [770, 243] on select "Select Denomination MTN NGN100 - ₦96.99 MTN NGN200 - ₦193.98 MTN NGN400 - ₦387.…" at bounding box center [551, 243] width 439 height 29
select select "96.99-100"
click at [332, 232] on select "Select Denomination MTN NGN100 - ₦96.99 MTN NGN200 - ₦193.98 MTN NGN400 - ₦387.…" at bounding box center [551, 243] width 439 height 29
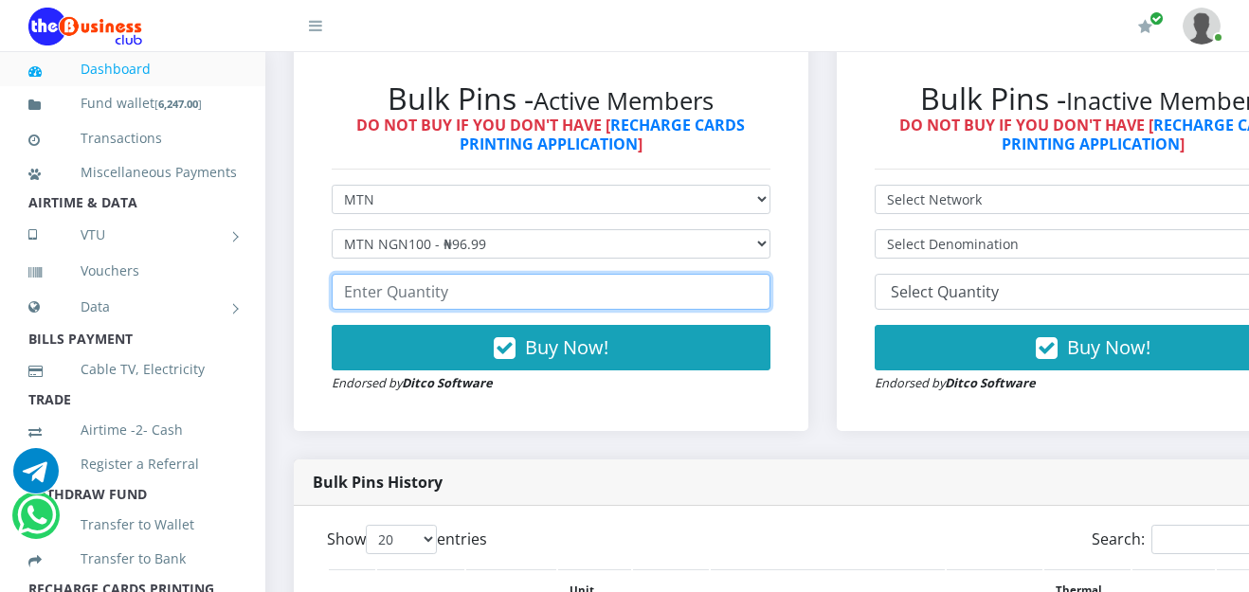
click at [645, 297] on input "number" at bounding box center [551, 292] width 439 height 36
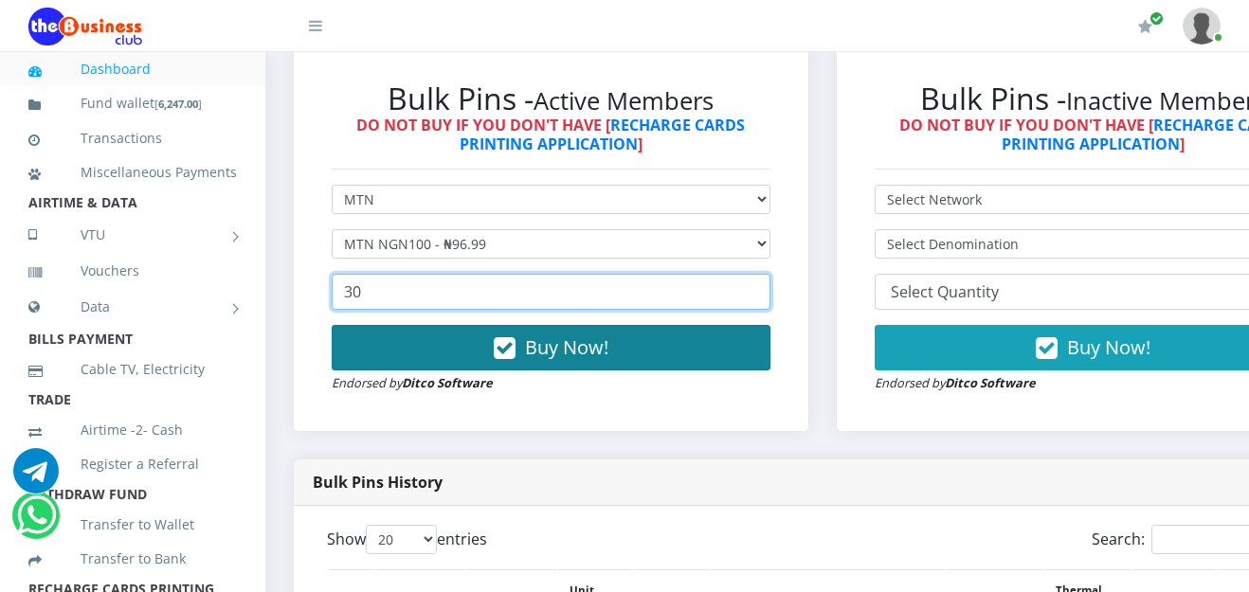
type input "30"
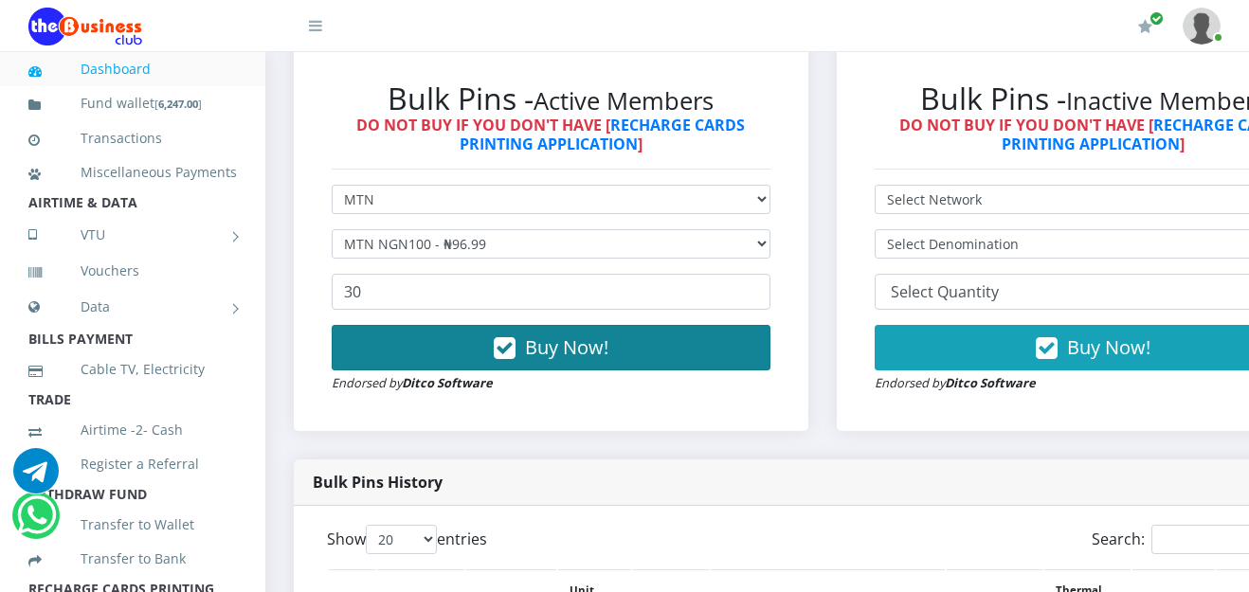
click at [553, 350] on span "Buy Now!" at bounding box center [566, 347] width 83 height 26
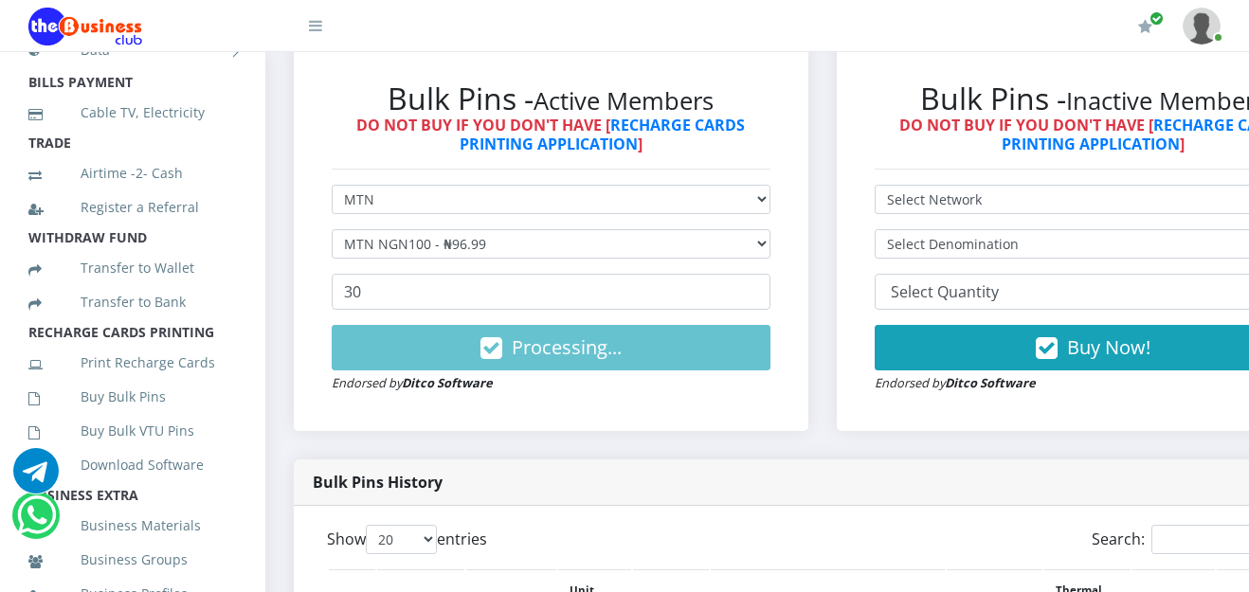
scroll to position [259, 0]
click at [143, 417] on link "Buy Bulk Pins" at bounding box center [132, 395] width 208 height 44
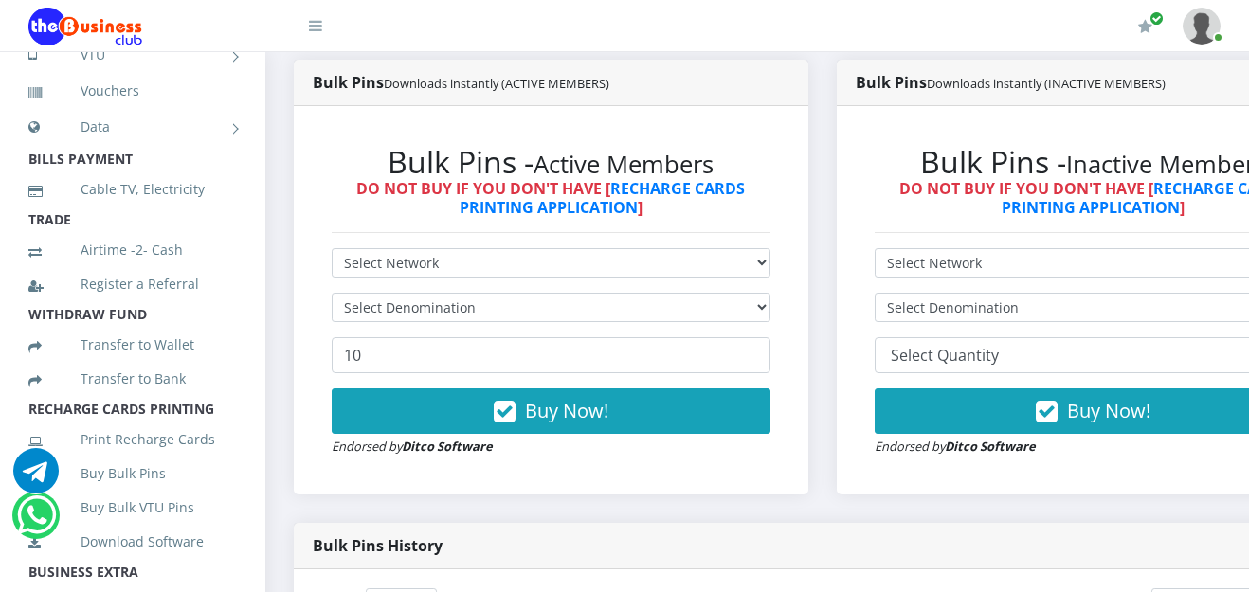
scroll to position [309, 0]
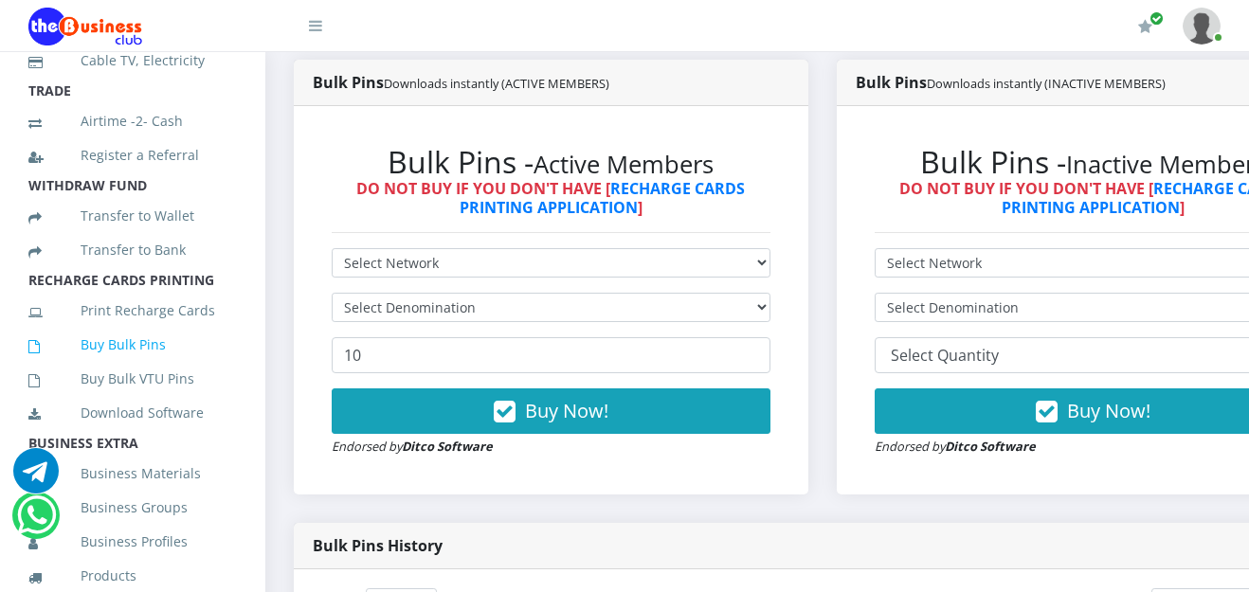
click at [137, 367] on link "Buy Bulk Pins" at bounding box center [132, 345] width 208 height 44
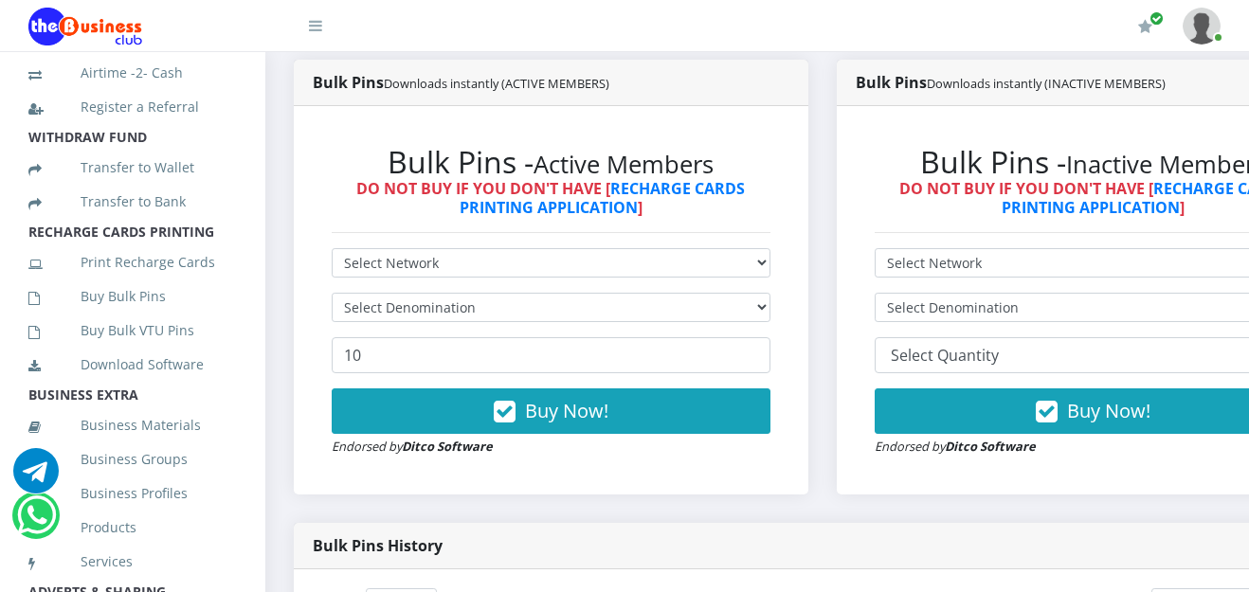
scroll to position [383, 0]
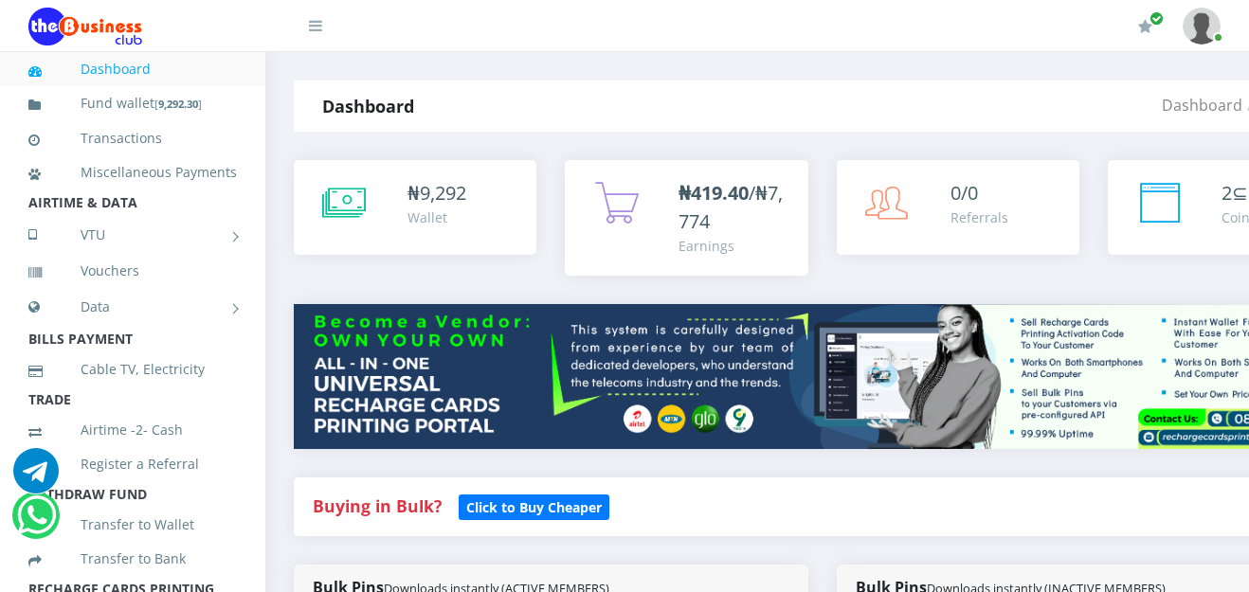
scroll to position [517, 0]
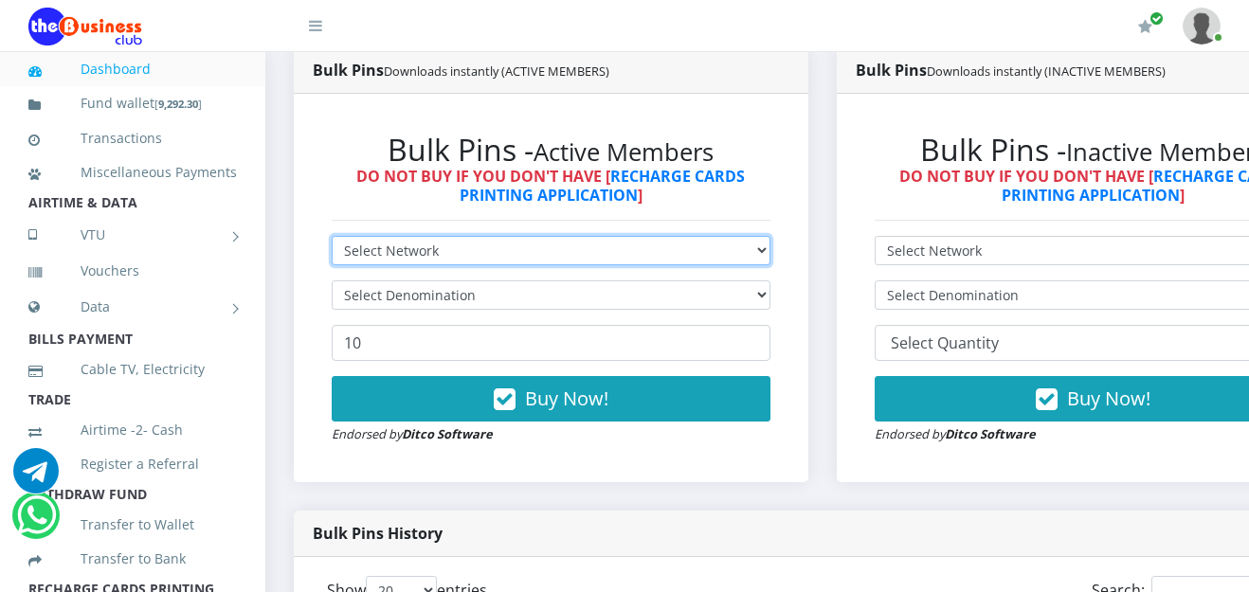
click at [770, 259] on select "Select Network MTN Globacom 9Mobile Airtel" at bounding box center [551, 250] width 439 height 29
select select "Airtel"
click at [332, 239] on select "Select Network MTN Globacom 9Mobile Airtel" at bounding box center [551, 250] width 439 height 29
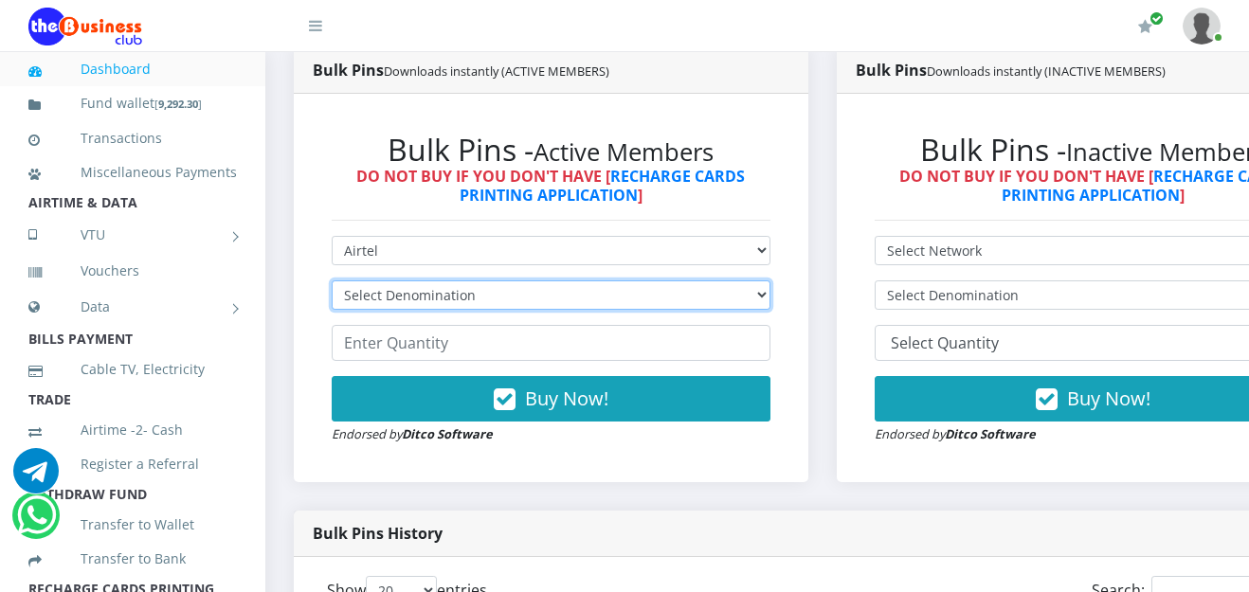
click at [767, 303] on select "Select Denomination Airtel NGN100 - ₦96.38 Airtel NGN200 - ₦192.76 Airtel NGN50…" at bounding box center [551, 294] width 439 height 29
select select "481.9-500"
click at [332, 283] on select "Select Denomination Airtel NGN100 - ₦96.38 Airtel NGN200 - ₦192.76 Airtel NGN50…" at bounding box center [551, 294] width 439 height 29
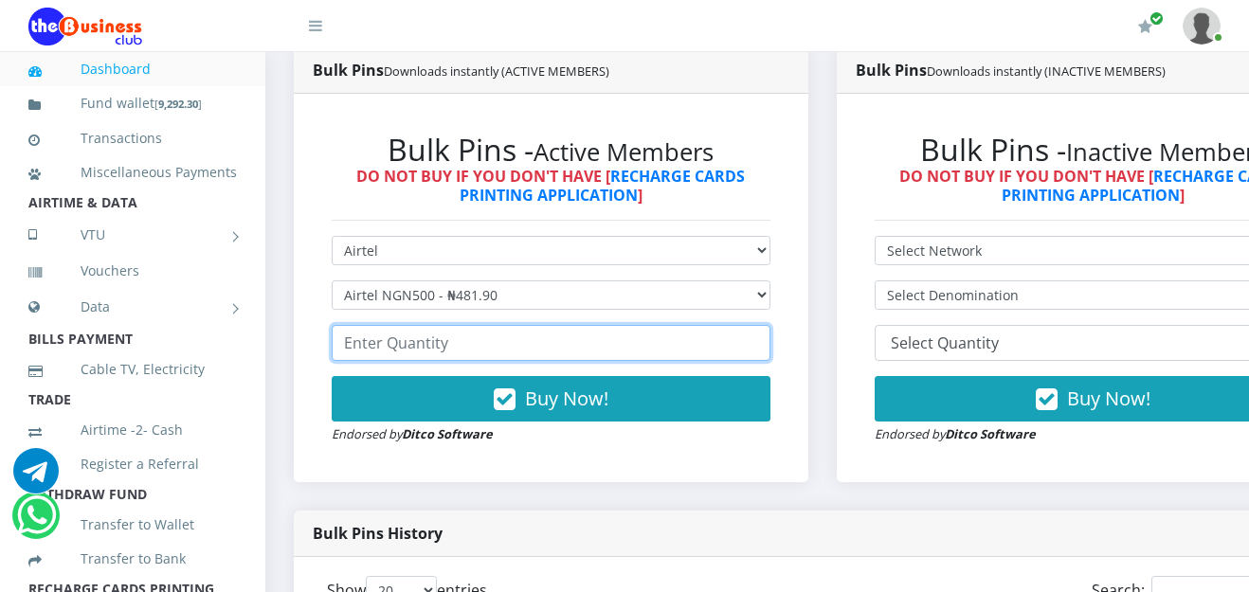
click at [517, 348] on input "number" at bounding box center [551, 343] width 439 height 36
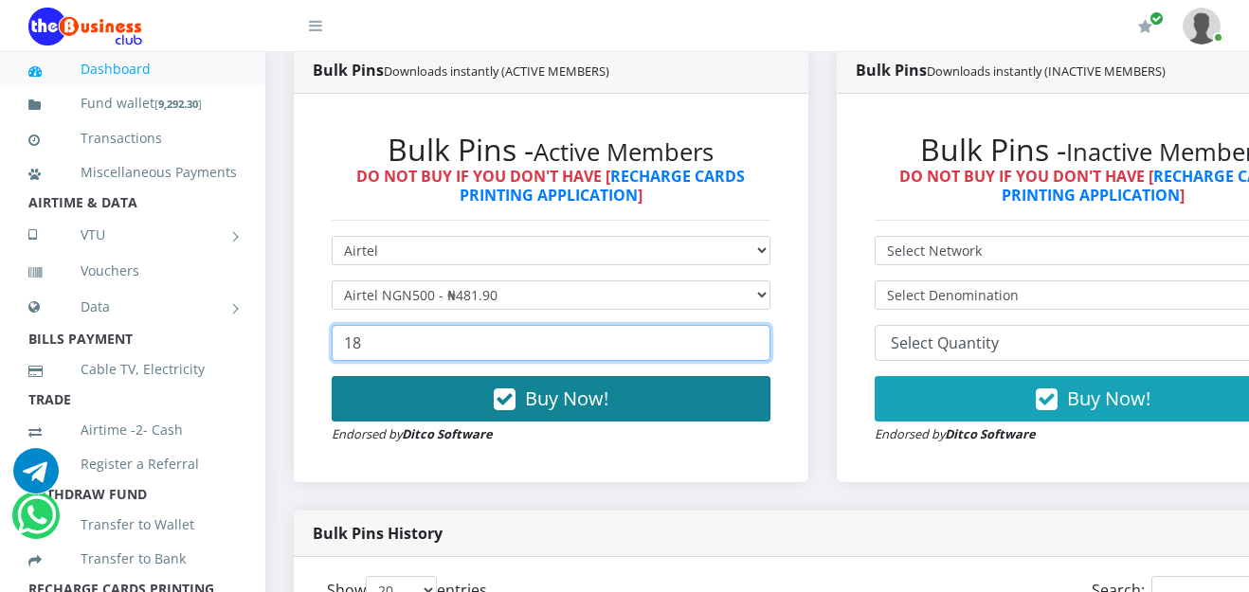
type input "18"
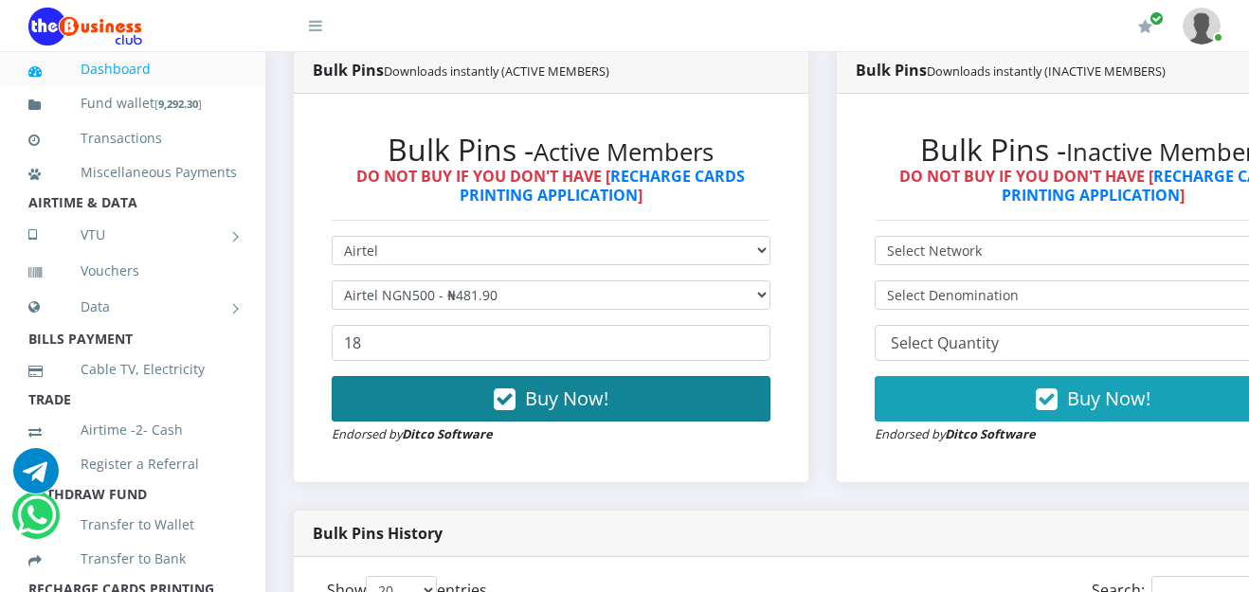
click at [591, 405] on span "Buy Now!" at bounding box center [566, 399] width 83 height 26
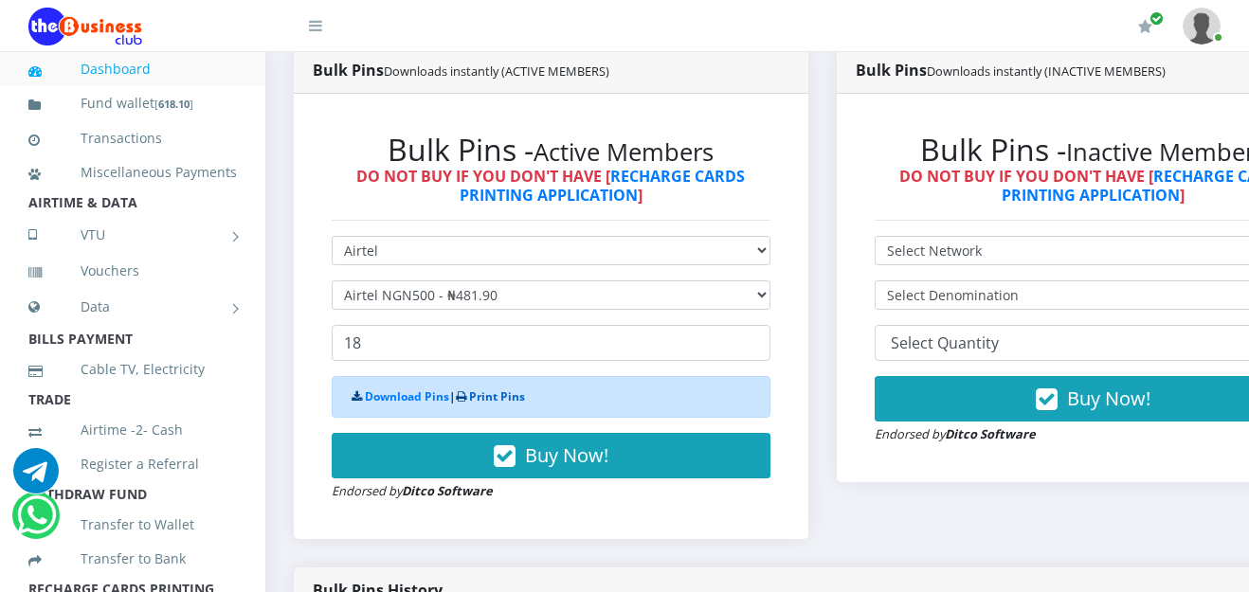
click at [499, 400] on link "Print Pins" at bounding box center [497, 396] width 56 height 16
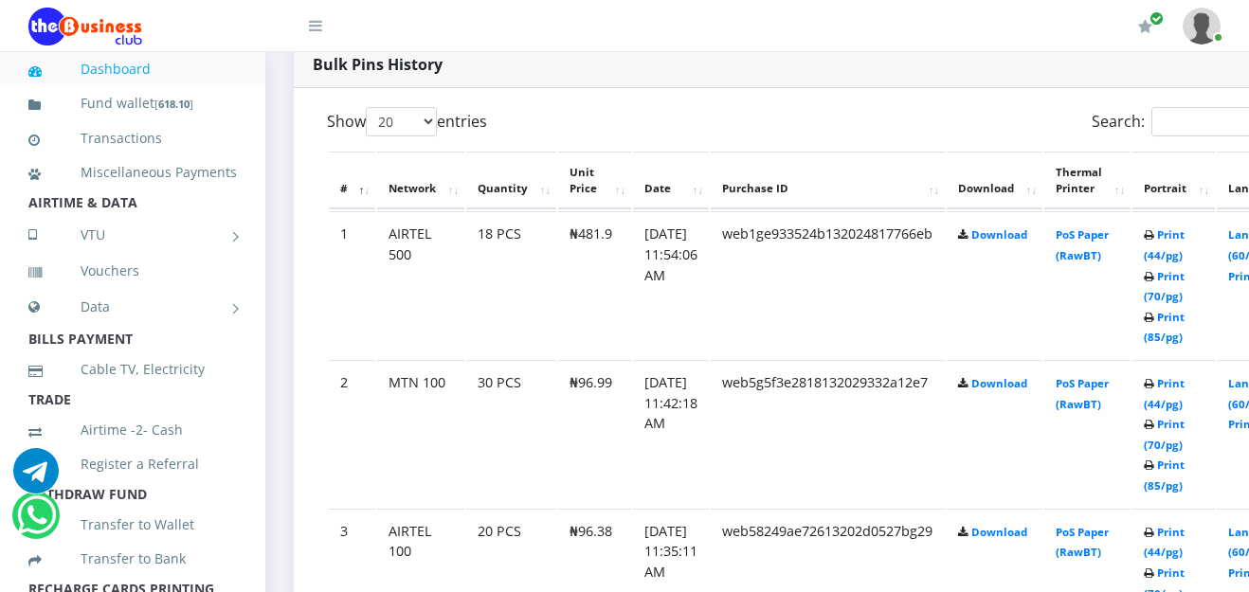
scroll to position [1023, 0]
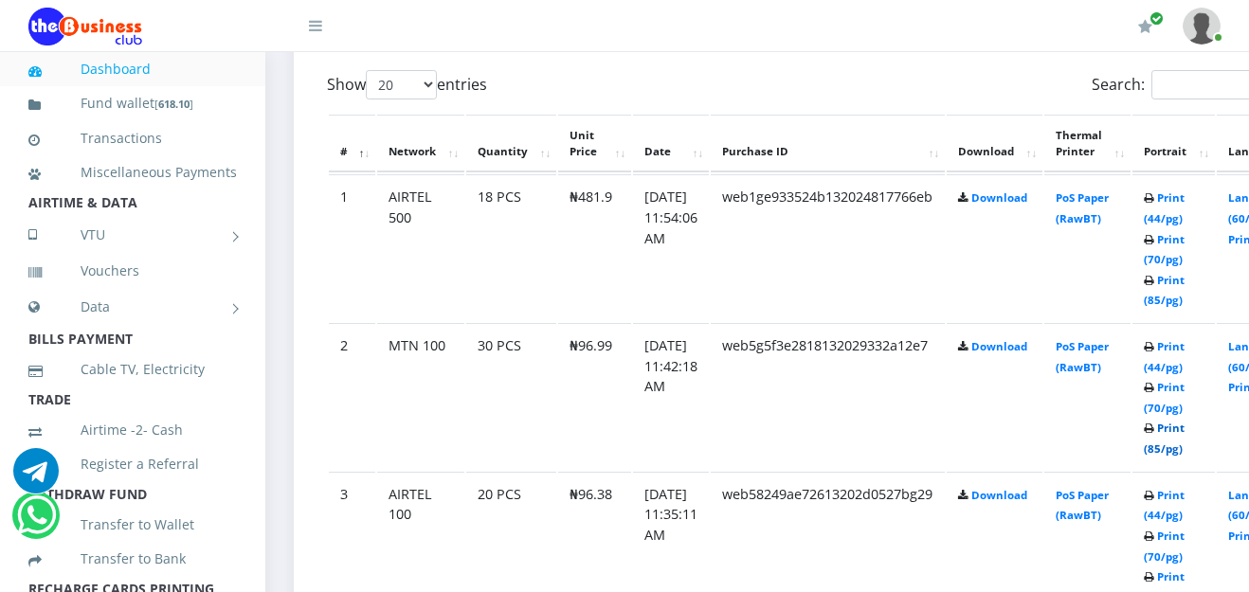
click at [1184, 432] on link "Print (85/pg)" at bounding box center [1163, 438] width 41 height 35
